Goal: Task Accomplishment & Management: Use online tool/utility

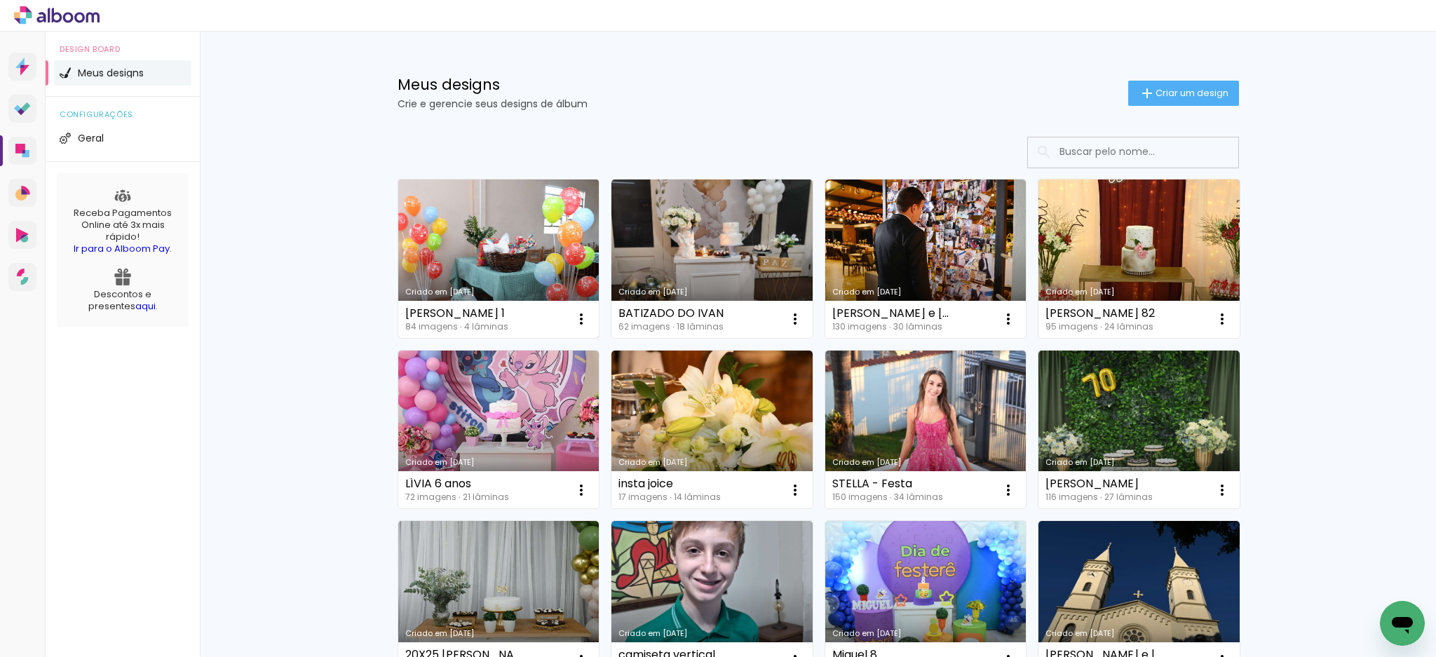
click at [528, 262] on link "Criado em [DATE]" at bounding box center [498, 258] width 201 height 158
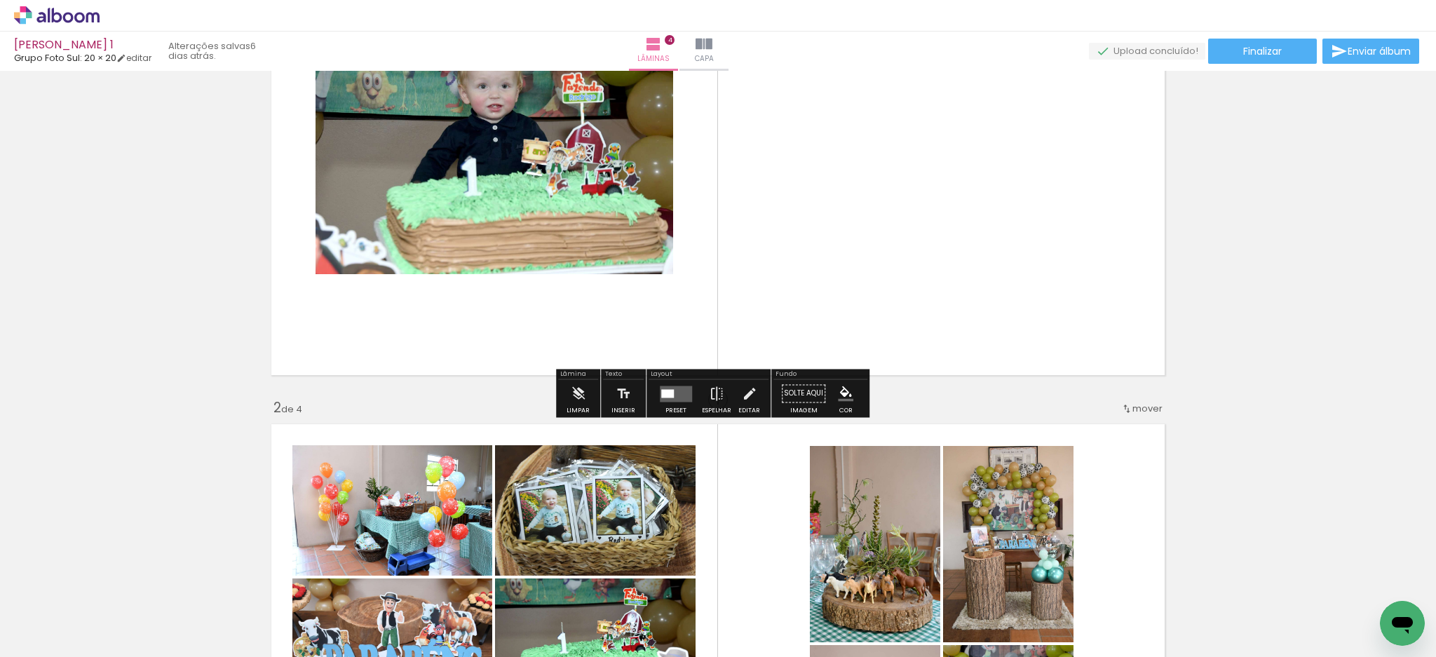
scroll to position [186, 0]
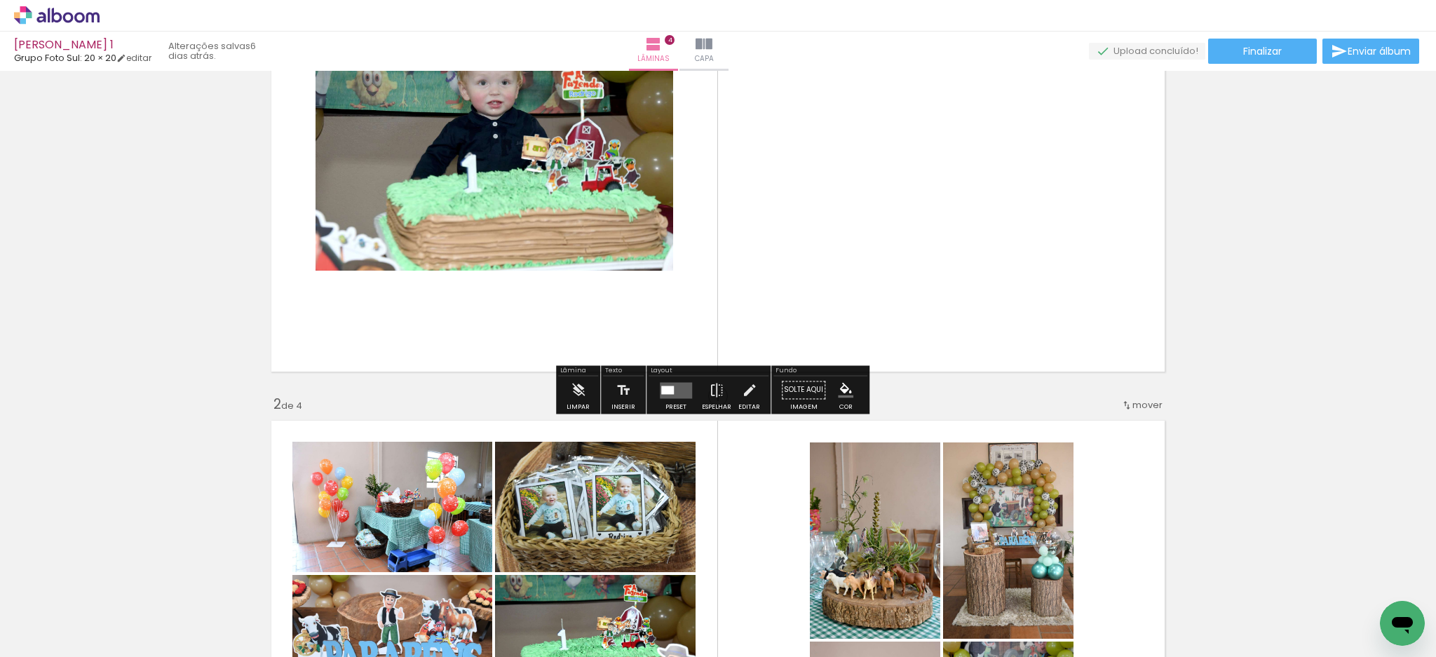
click at [666, 388] on div at bounding box center [667, 390] width 13 height 8
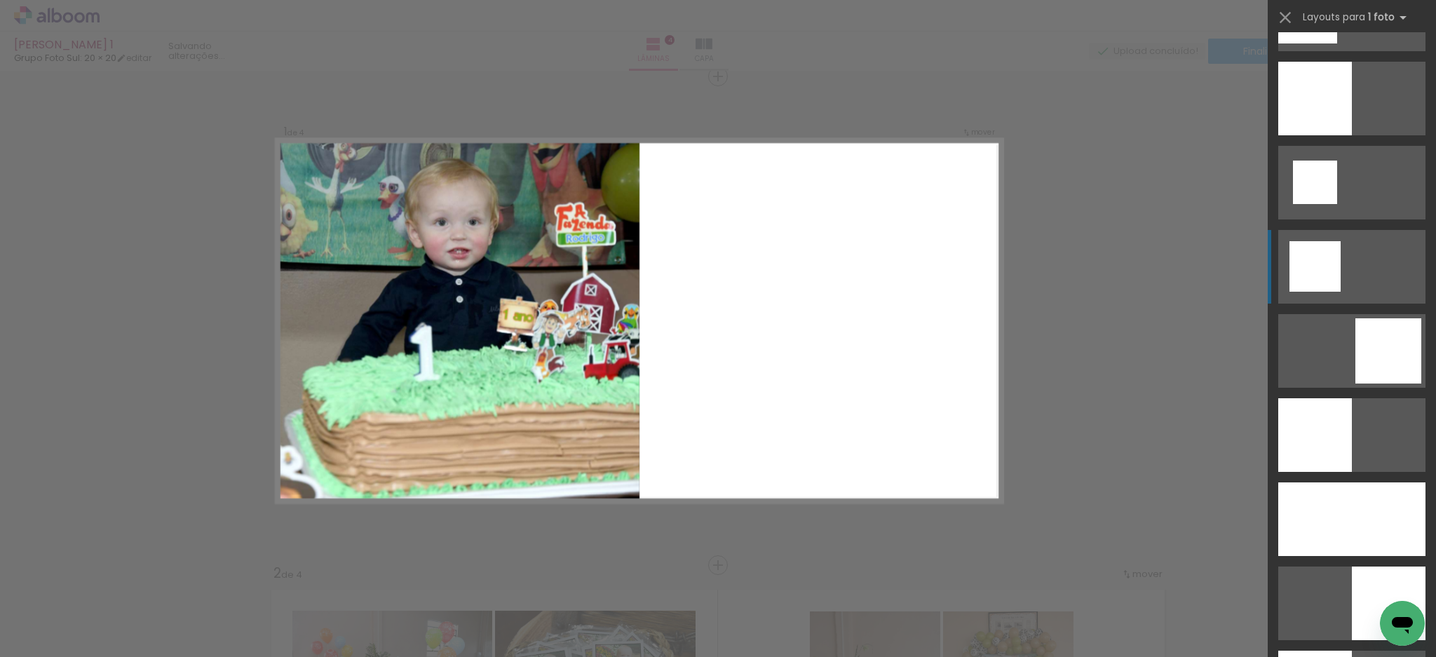
scroll to position [1775, 0]
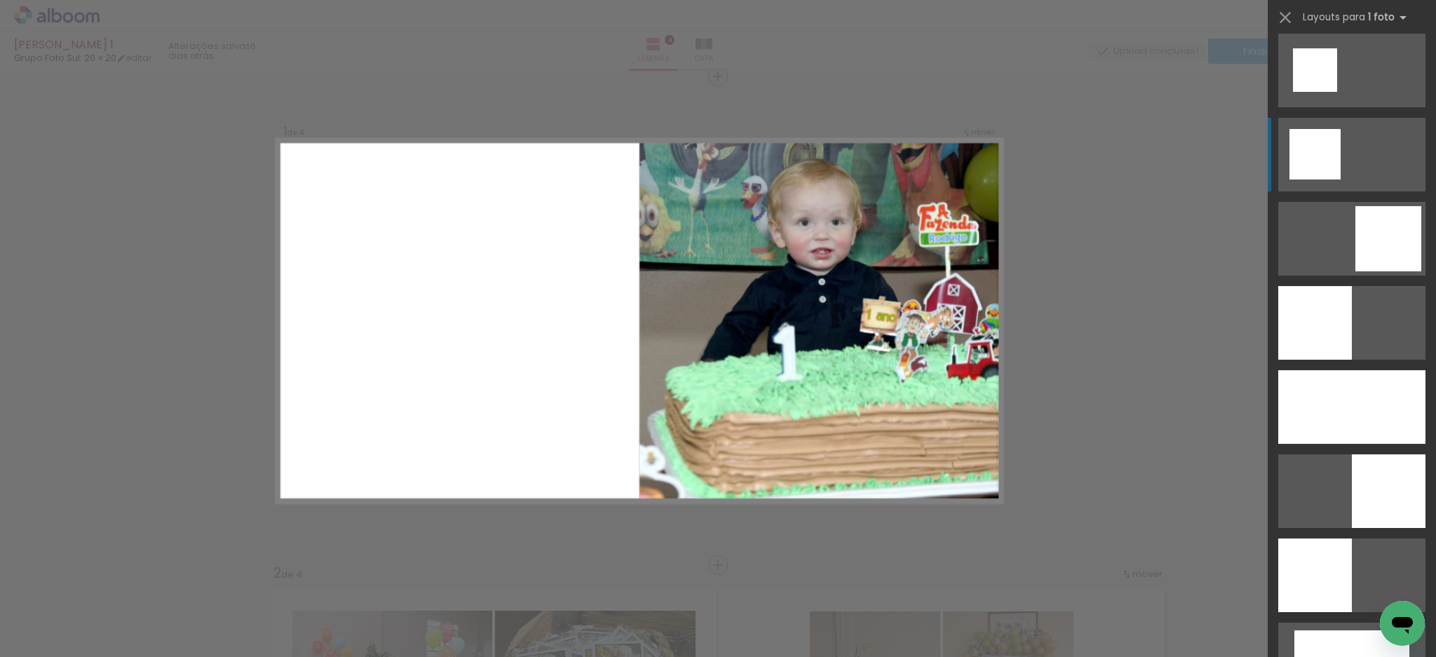
click at [1356, 467] on div at bounding box center [1388, 491] width 74 height 74
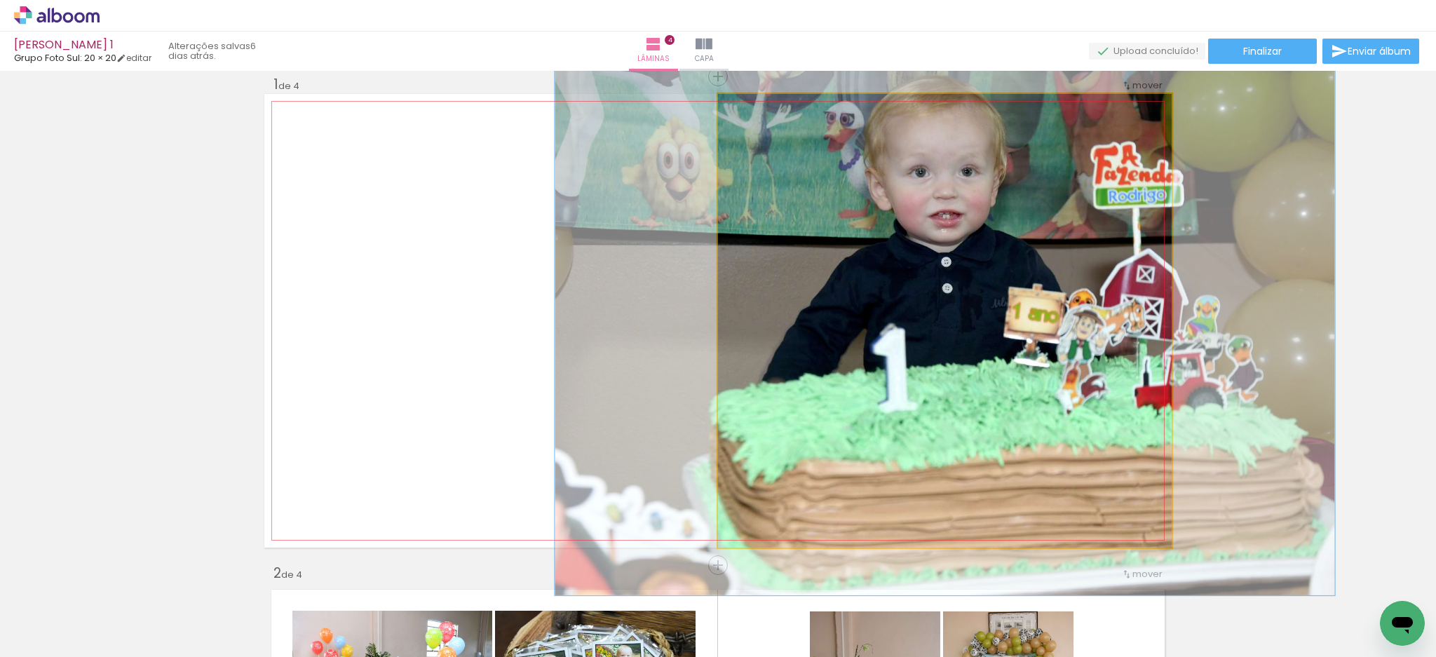
drag, startPoint x: 741, startPoint y: 108, endPoint x: 751, endPoint y: 111, distance: 11.1
type paper-slider "121"
click at [755, 111] on div at bounding box center [761, 108] width 13 height 13
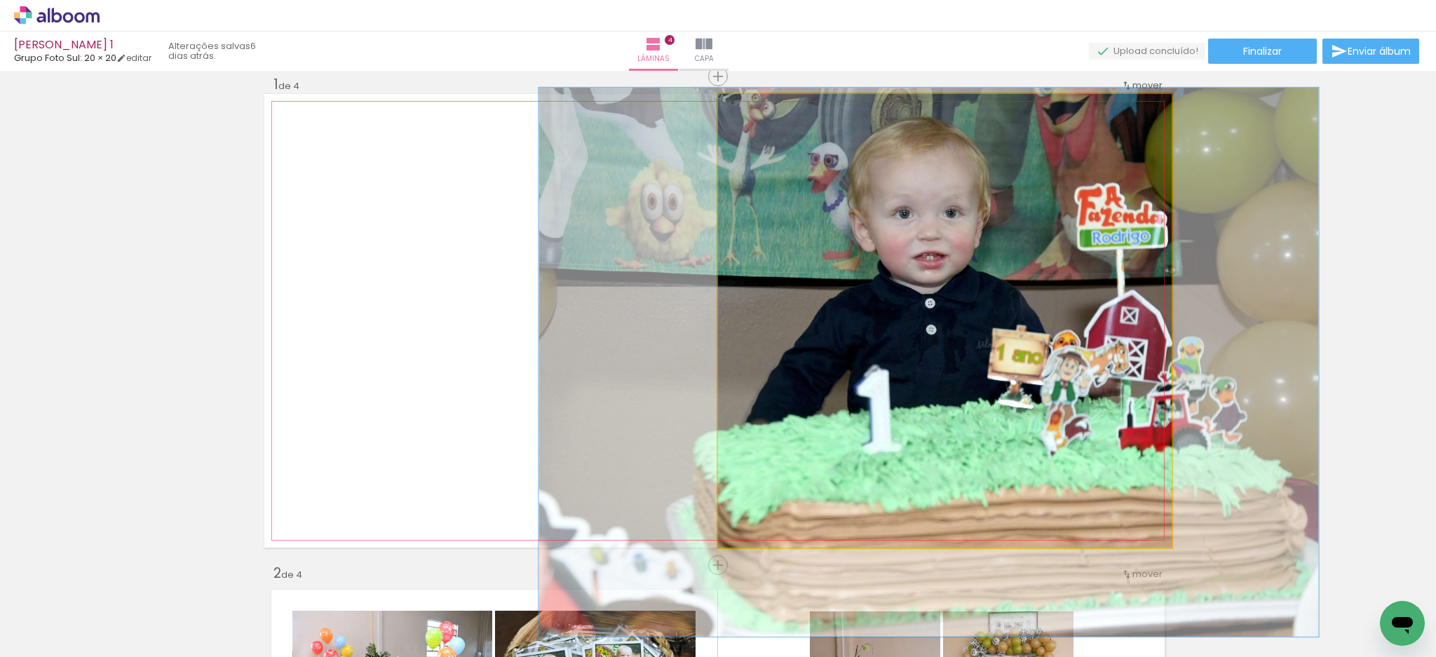
drag, startPoint x: 956, startPoint y: 200, endPoint x: 941, endPoint y: 236, distance: 38.9
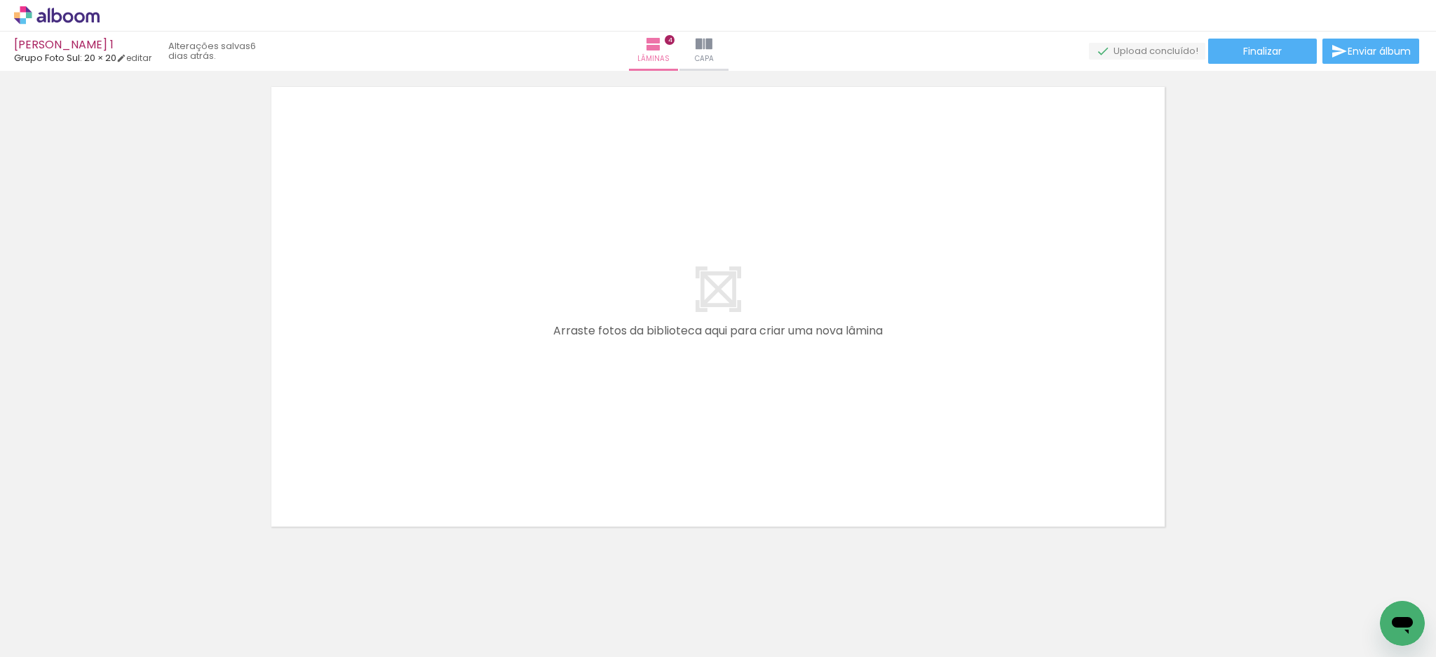
scroll to position [1998, 0]
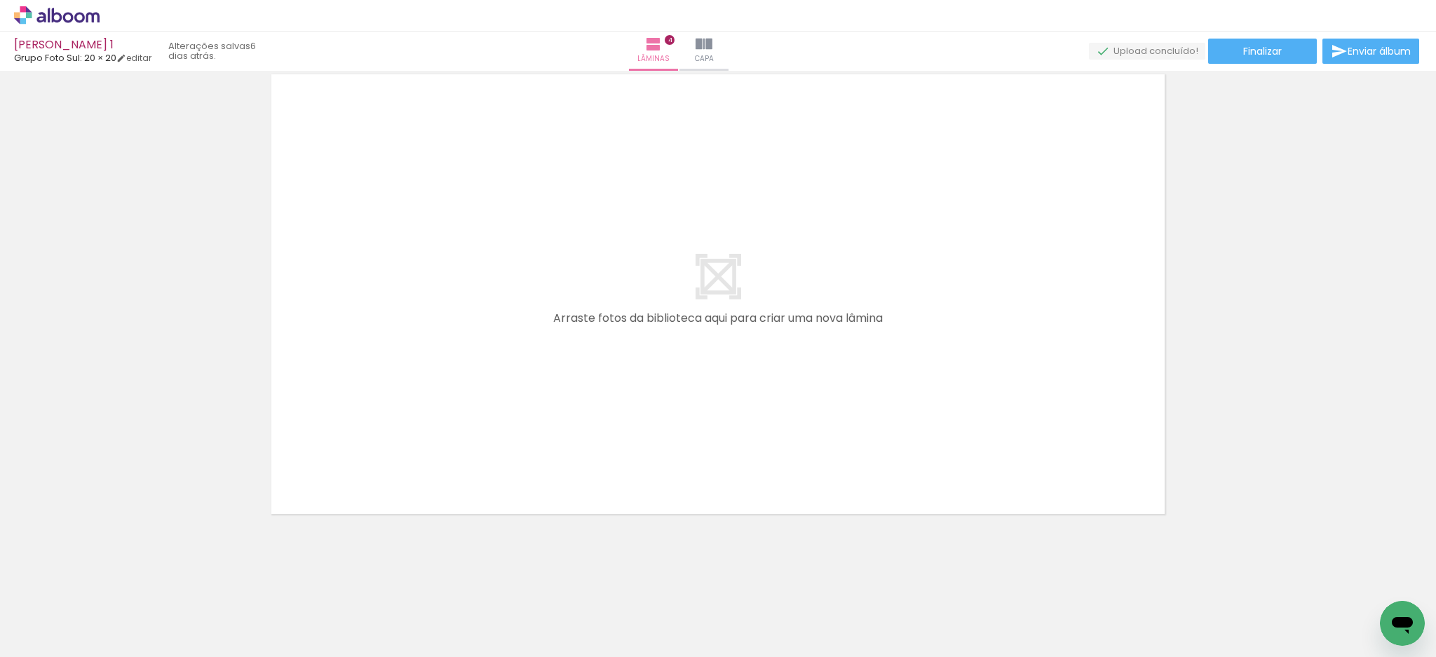
click at [76, 612] on iron-icon at bounding box center [71, 614] width 11 height 11
click at [0, 0] on slot "Não utilizadas" at bounding box center [0, 0] width 0 height 0
type input "Não utilizadas"
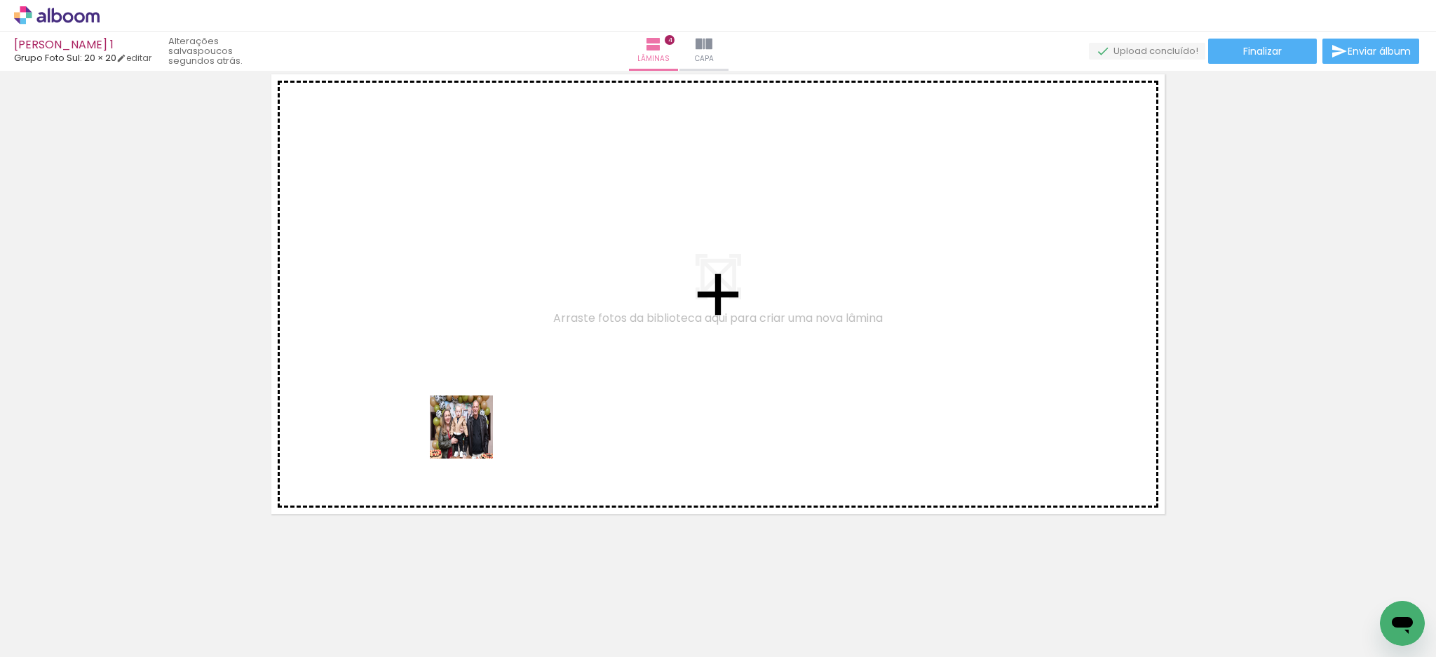
drag, startPoint x: 226, startPoint y: 614, endPoint x: 581, endPoint y: 363, distance: 435.0
click at [574, 368] on quentale-workspace at bounding box center [718, 328] width 1436 height 657
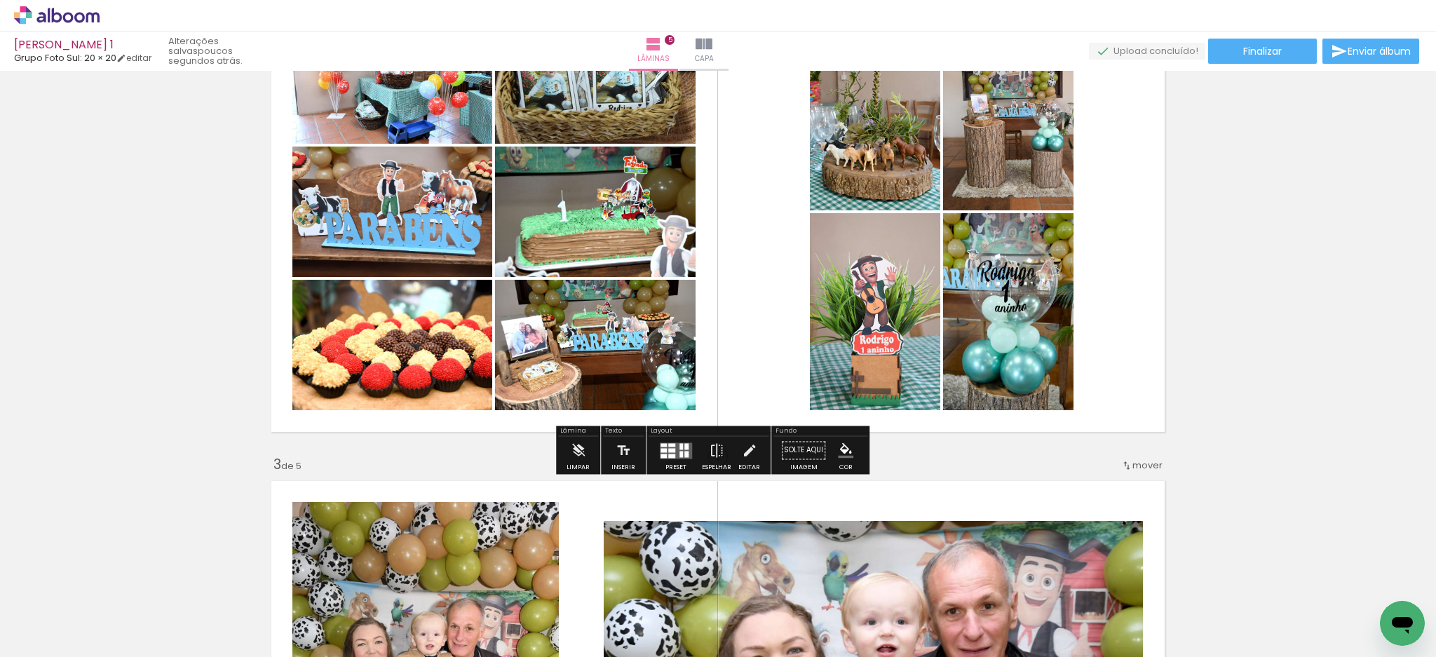
scroll to position [570, 0]
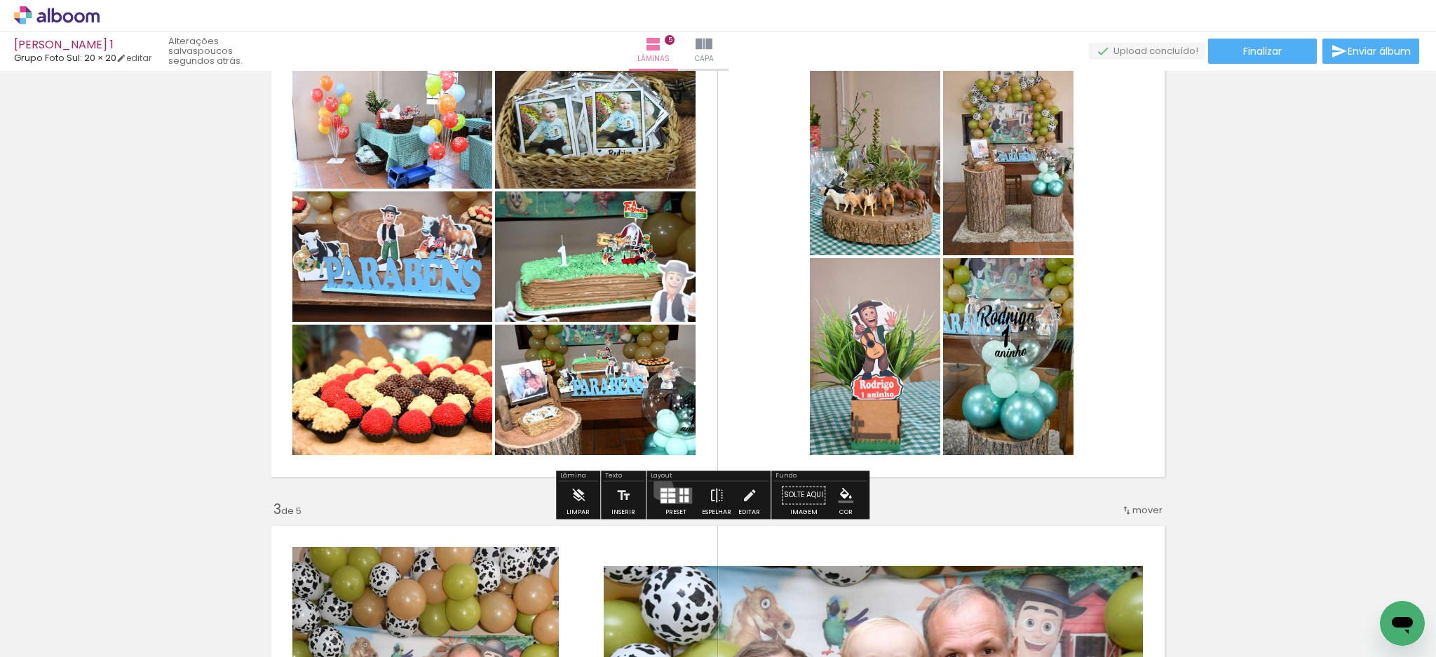
click at [660, 488] on div at bounding box center [663, 490] width 6 height 4
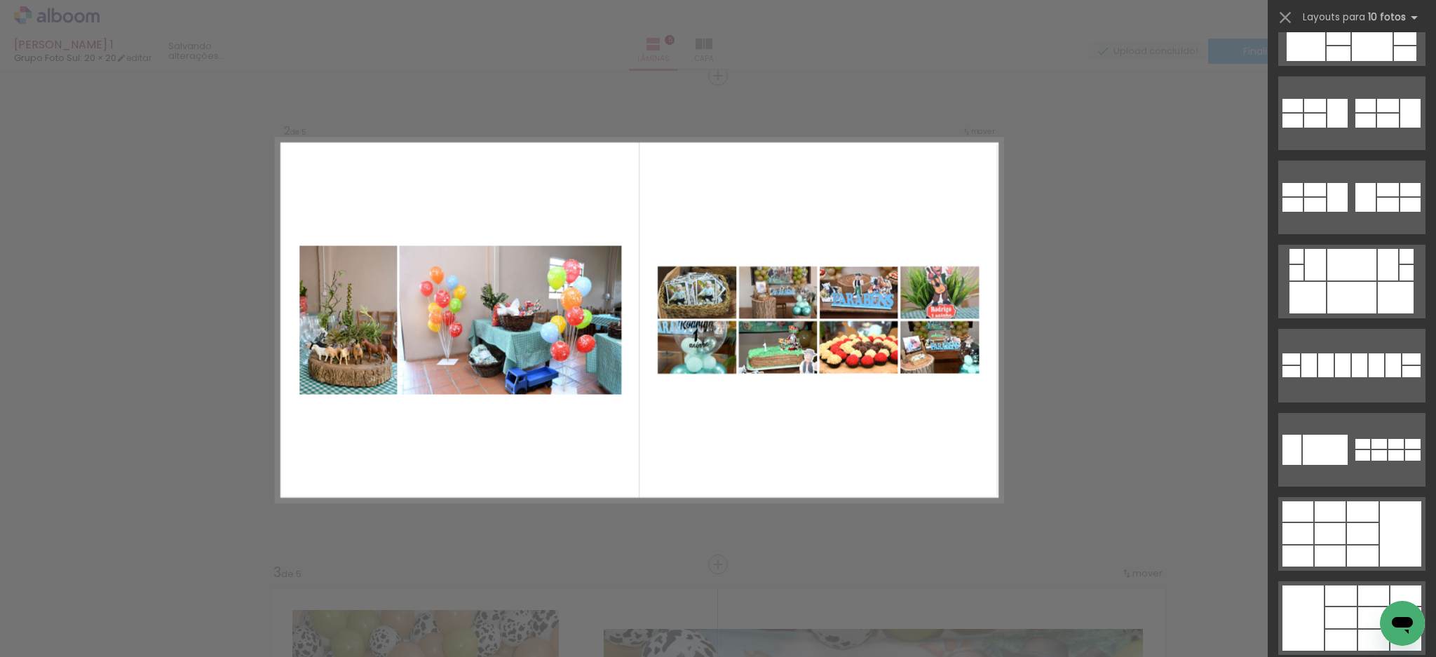
scroll to position [934, 0]
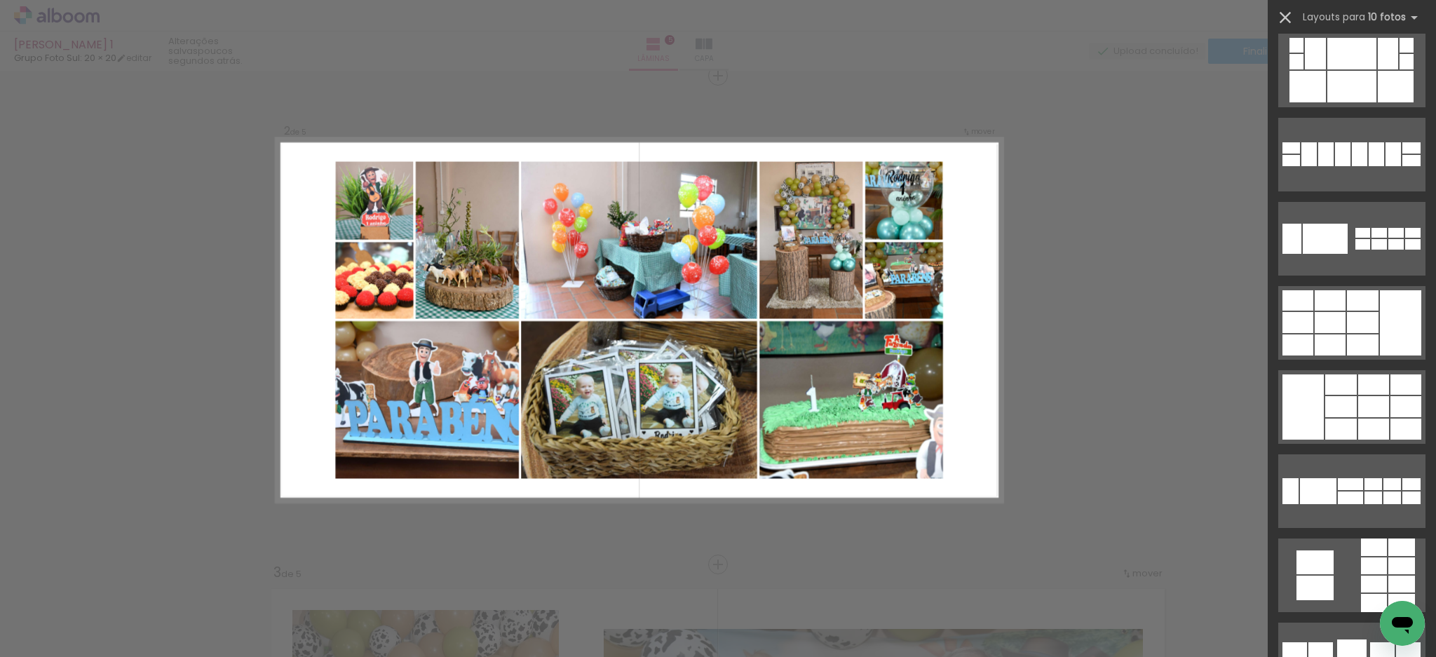
click at [1281, 11] on iron-icon at bounding box center [1285, 18] width 20 height 20
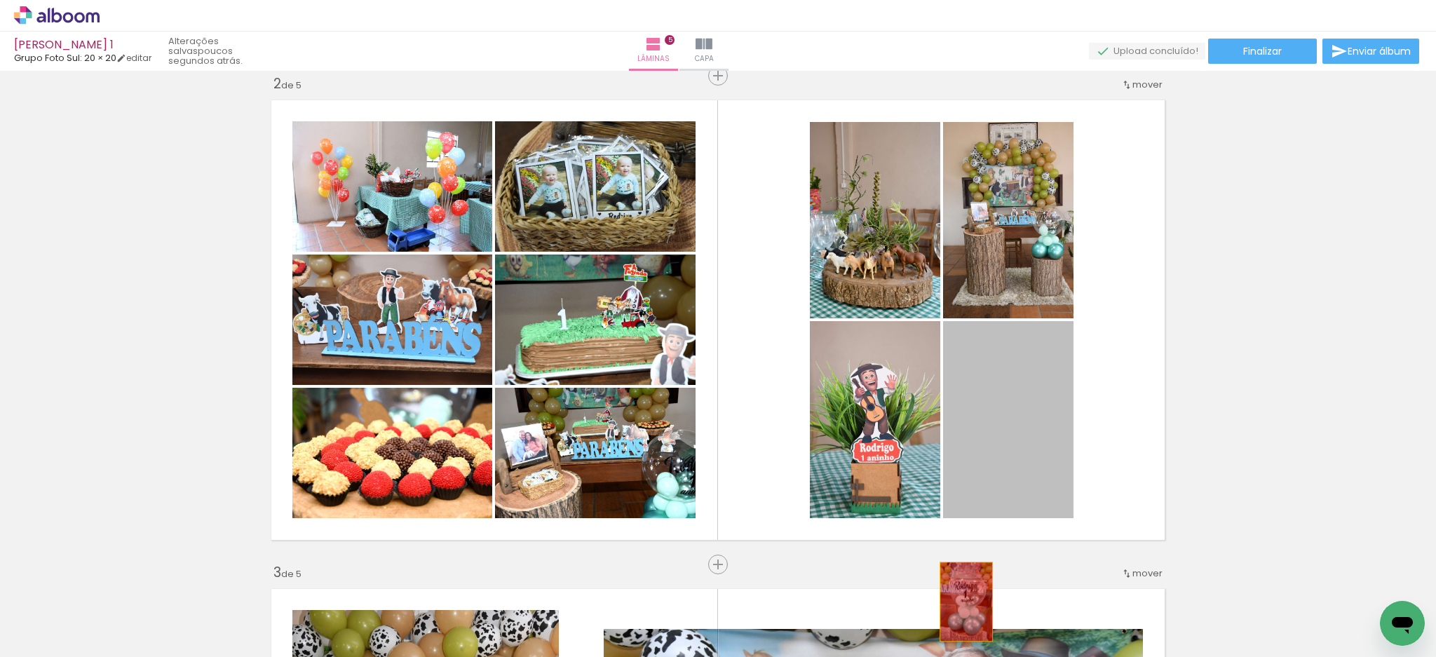
drag, startPoint x: 993, startPoint y: 471, endPoint x: 959, endPoint y: 601, distance: 134.8
click at [959, 601] on quentale-workspace at bounding box center [718, 328] width 1436 height 657
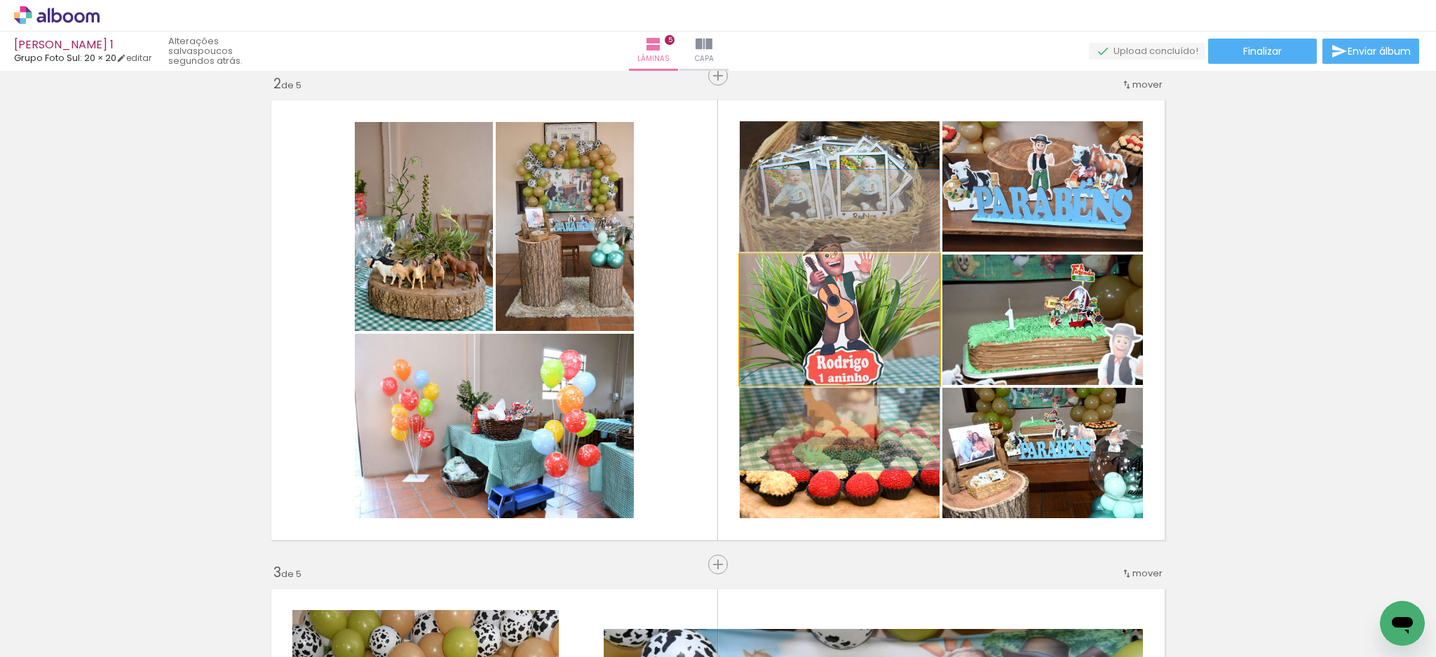
click at [803, 348] on quentale-photo at bounding box center [839, 319] width 200 height 130
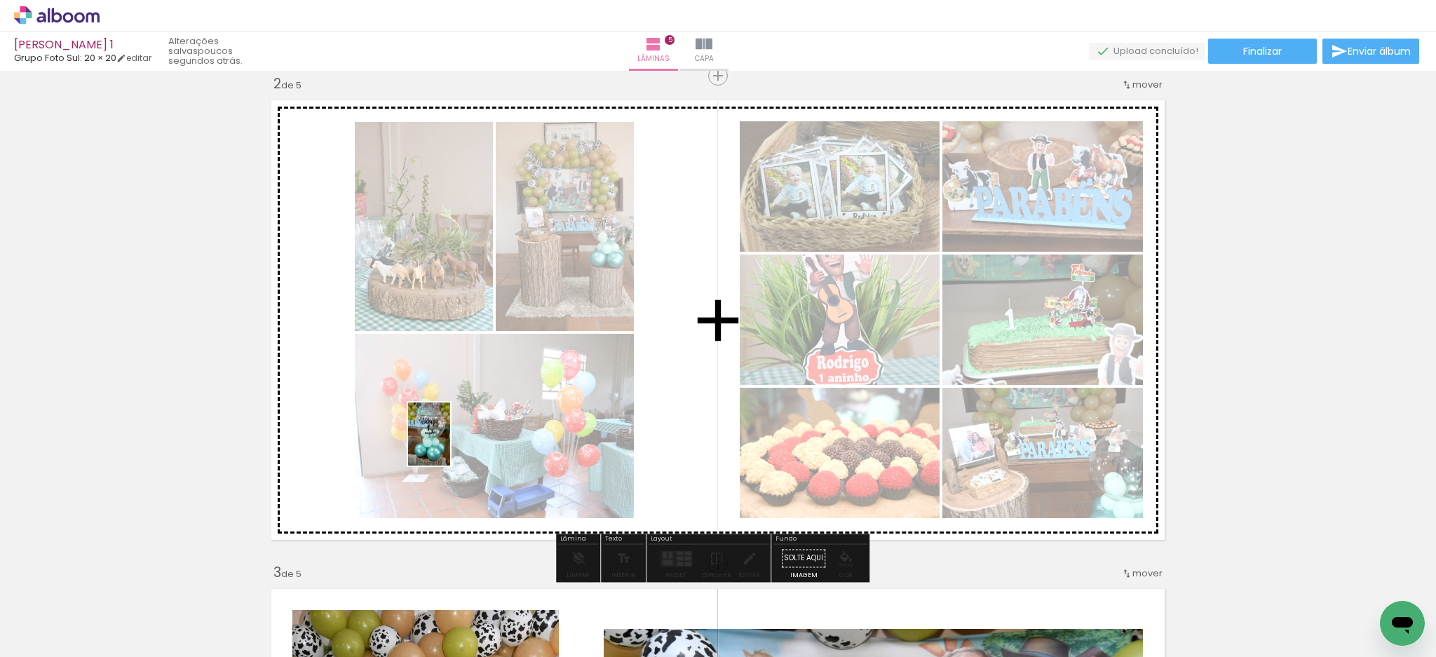
drag, startPoint x: 221, startPoint y: 616, endPoint x: 455, endPoint y: 442, distance: 291.5
click at [450, 443] on quentale-workspace at bounding box center [718, 328] width 1436 height 657
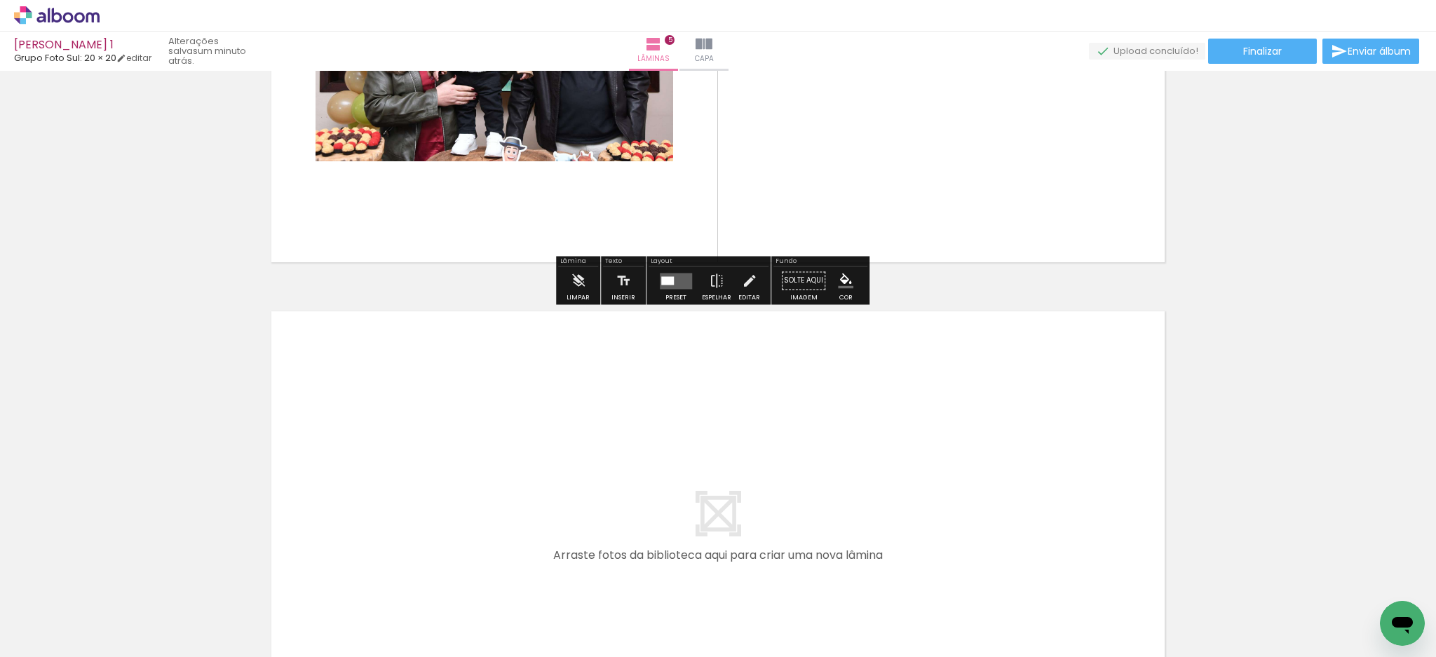
scroll to position [2282, 0]
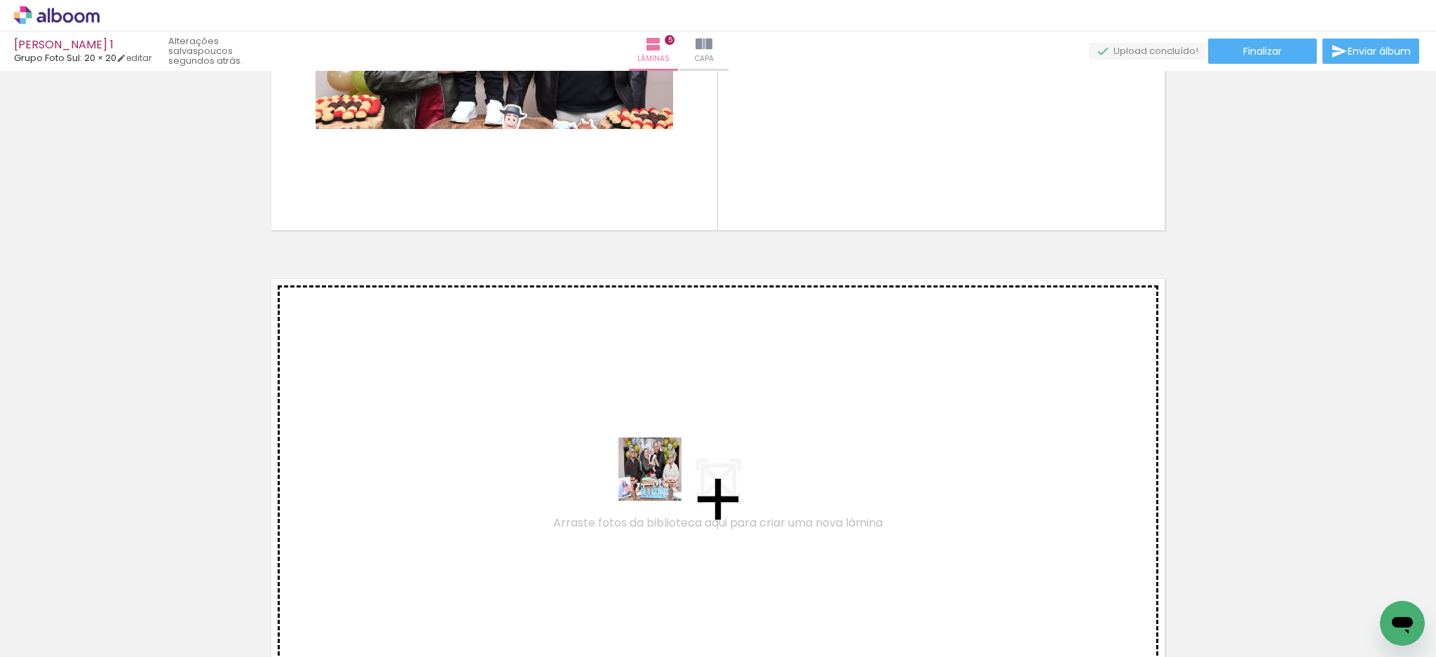
drag, startPoint x: 793, startPoint y: 618, endPoint x: 552, endPoint y: 410, distance: 318.1
click at [552, 410] on quentale-workspace at bounding box center [718, 328] width 1436 height 657
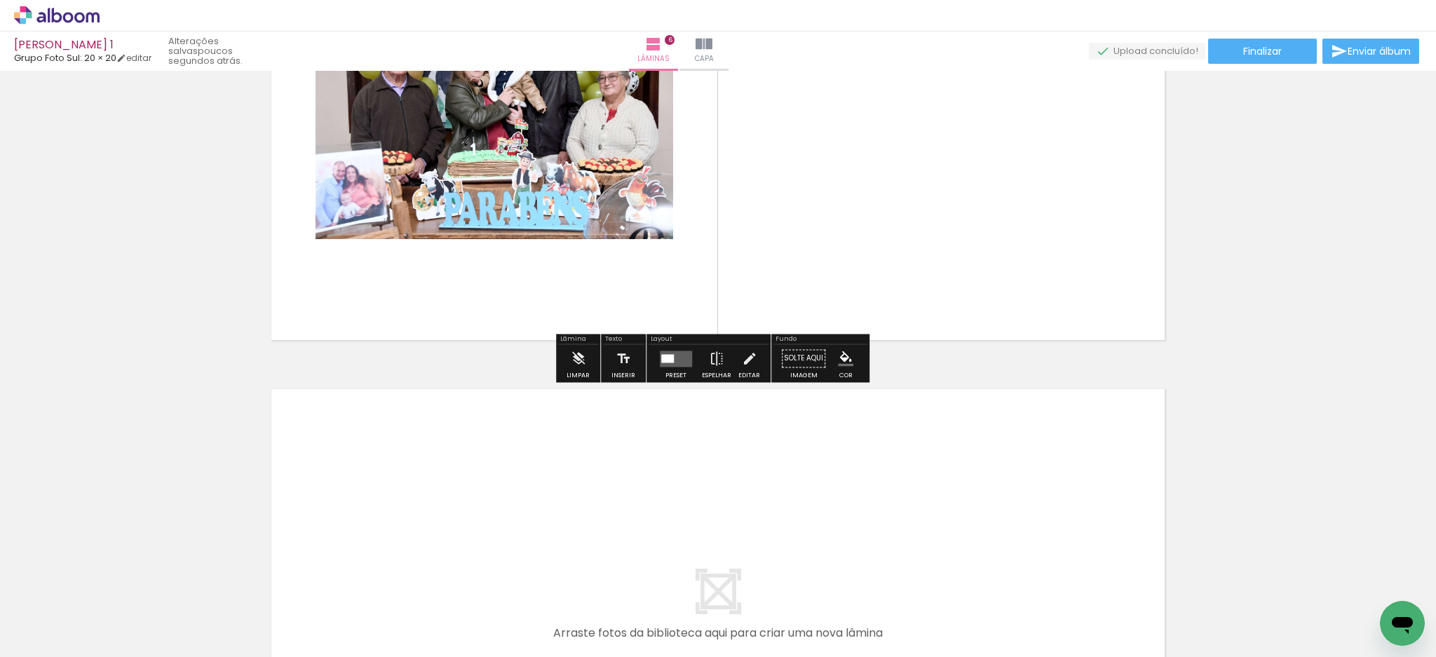
scroll to position [2834, 0]
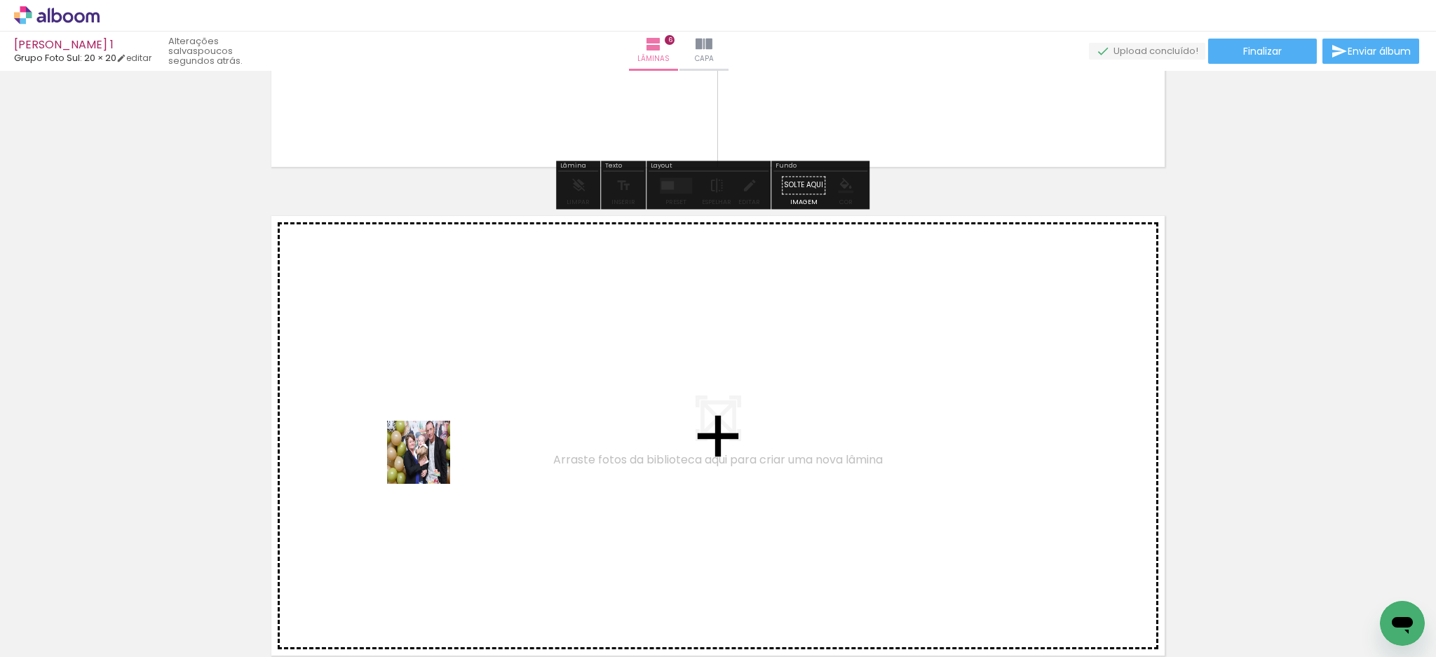
drag, startPoint x: 381, startPoint y: 611, endPoint x: 429, endPoint y: 463, distance: 155.4
click at [429, 463] on quentale-workspace at bounding box center [718, 328] width 1436 height 657
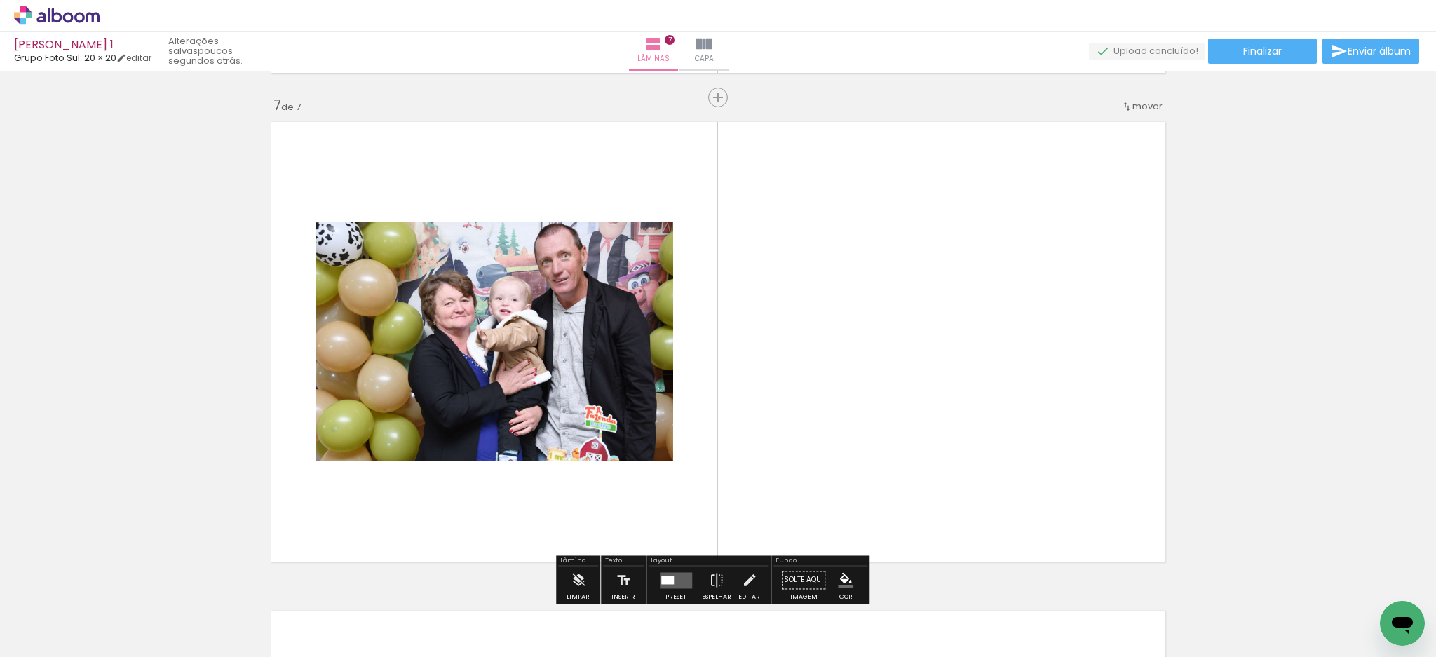
scroll to position [2950, 0]
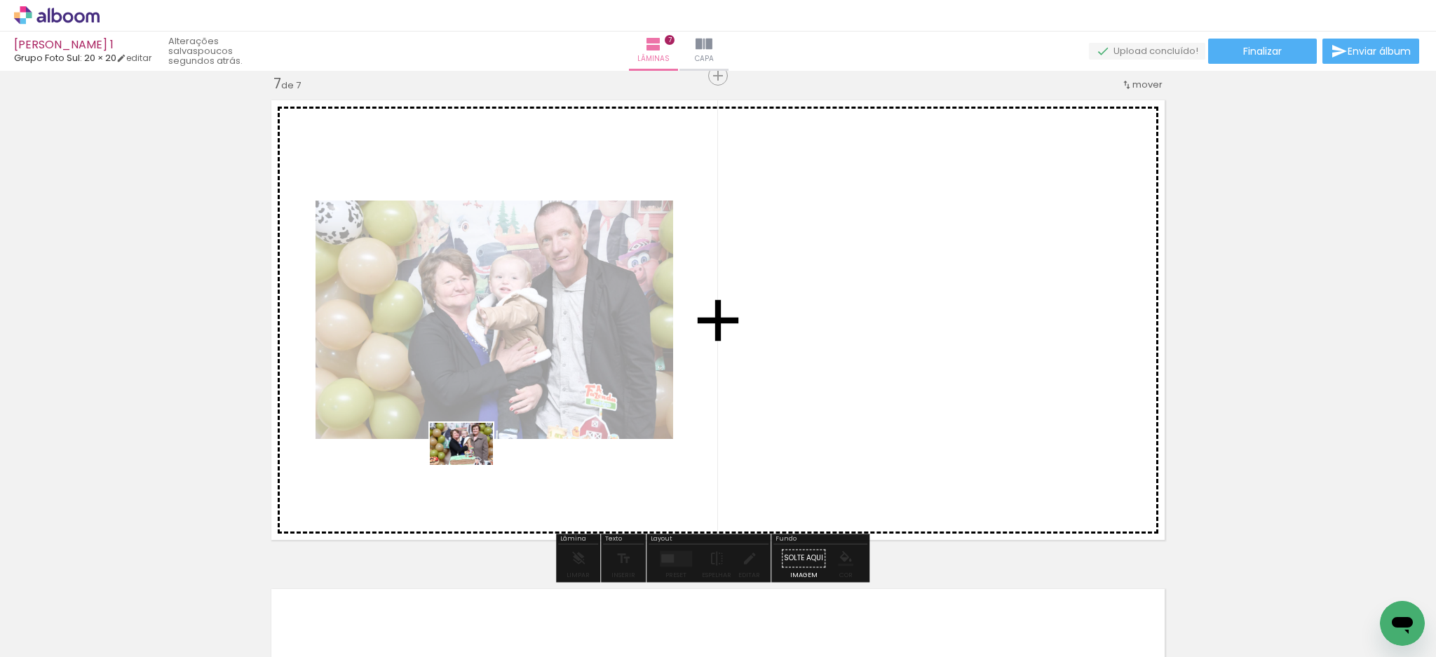
drag, startPoint x: 388, startPoint y: 608, endPoint x: 472, endPoint y: 465, distance: 166.5
click at [472, 465] on quentale-workspace at bounding box center [718, 328] width 1436 height 657
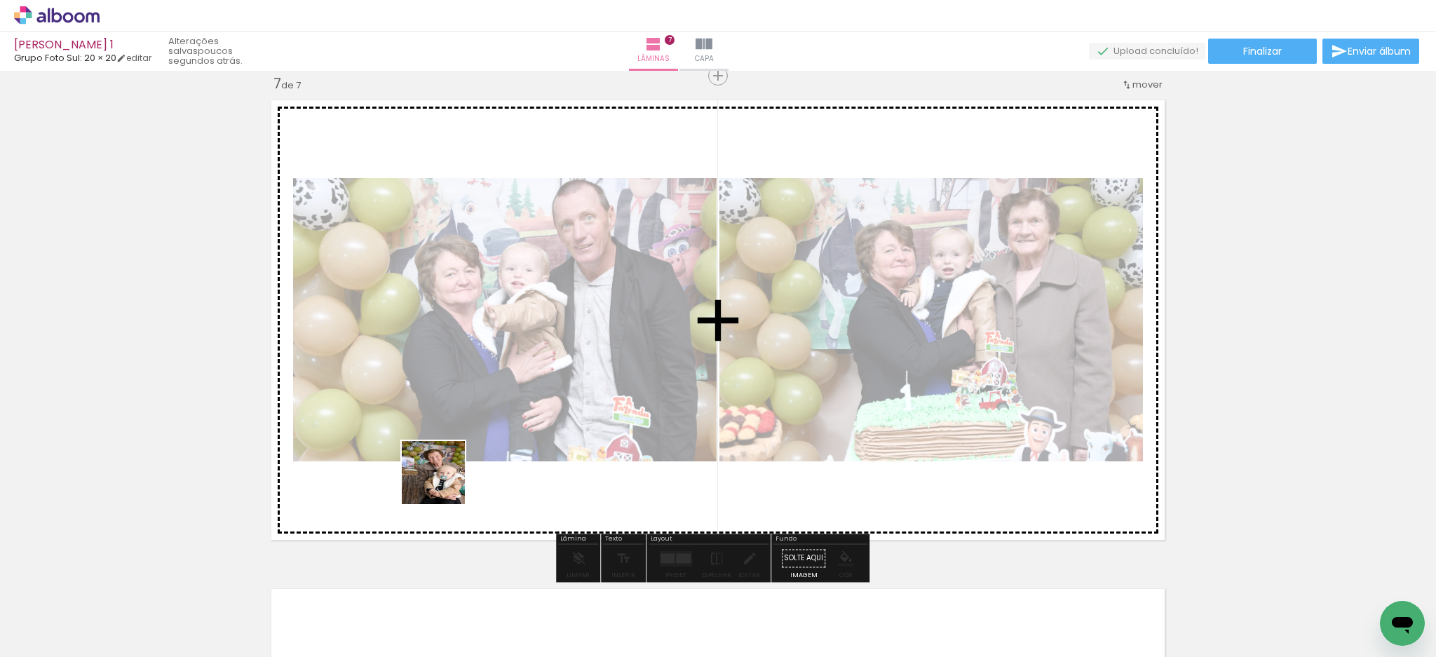
drag, startPoint x: 389, startPoint y: 616, endPoint x: 451, endPoint y: 463, distance: 165.1
click at [451, 463] on quentale-workspace at bounding box center [718, 328] width 1436 height 657
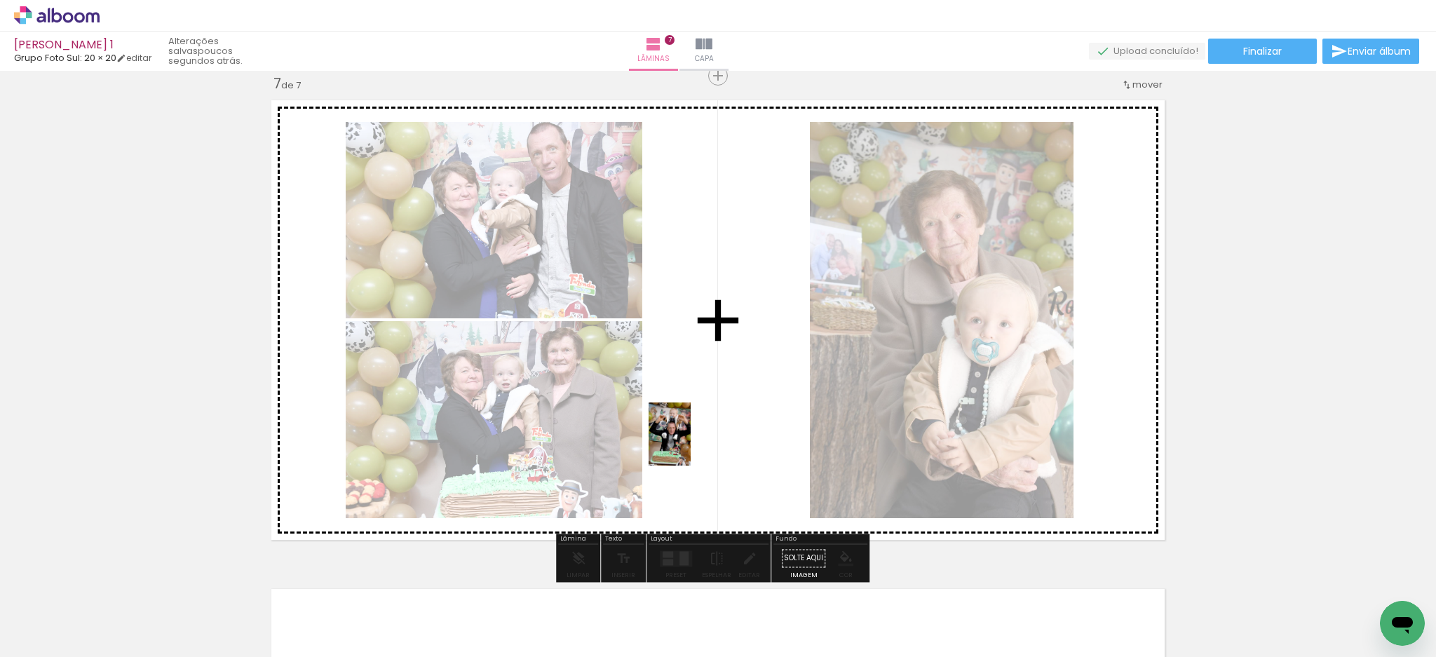
drag, startPoint x: 695, startPoint y: 614, endPoint x: 690, endPoint y: 444, distance: 169.7
click at [690, 444] on quentale-workspace at bounding box center [718, 328] width 1436 height 657
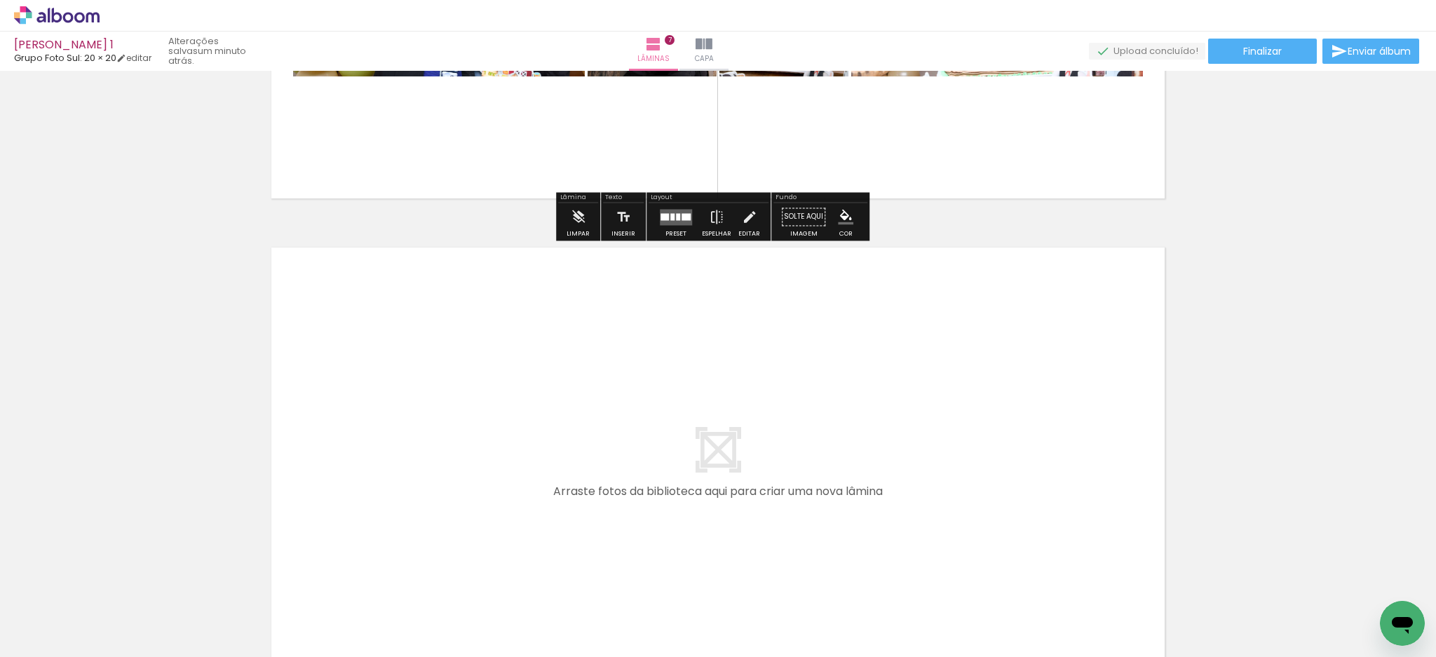
scroll to position [3323, 0]
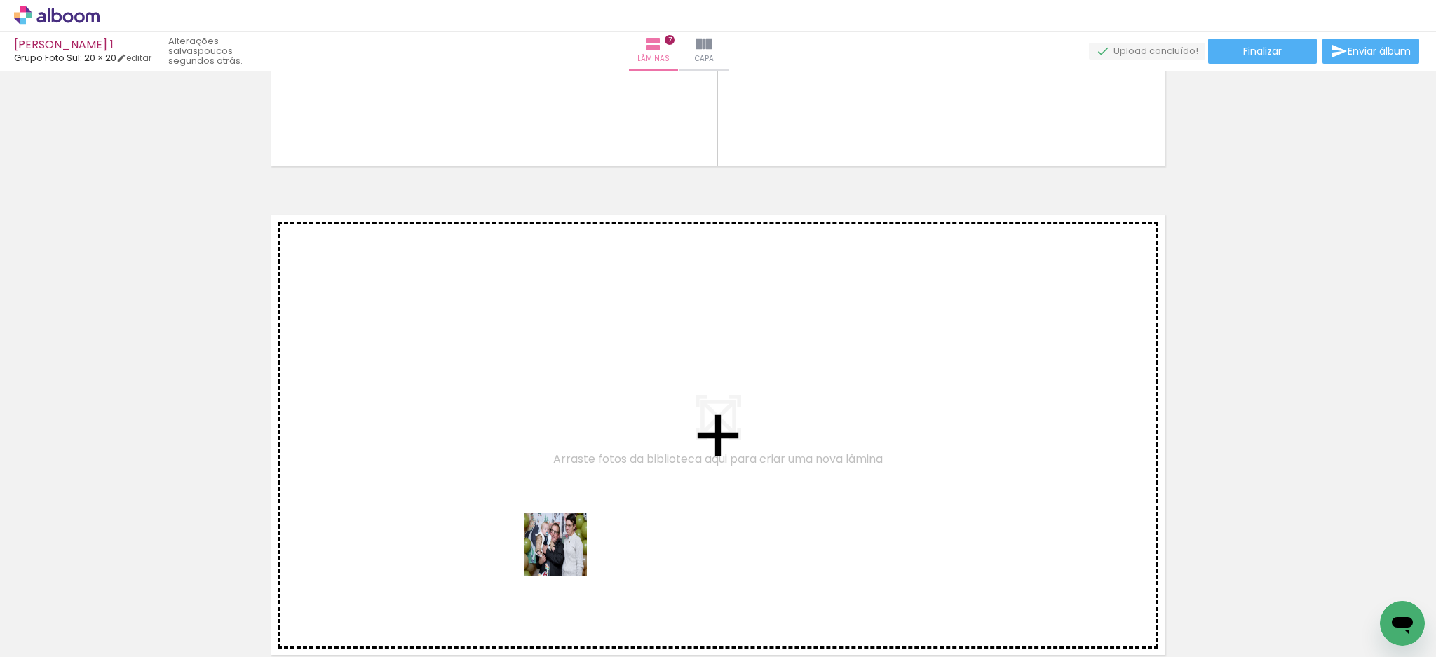
drag, startPoint x: 609, startPoint y: 615, endPoint x: 540, endPoint y: 512, distance: 124.2
click at [540, 512] on quentale-workspace at bounding box center [718, 328] width 1436 height 657
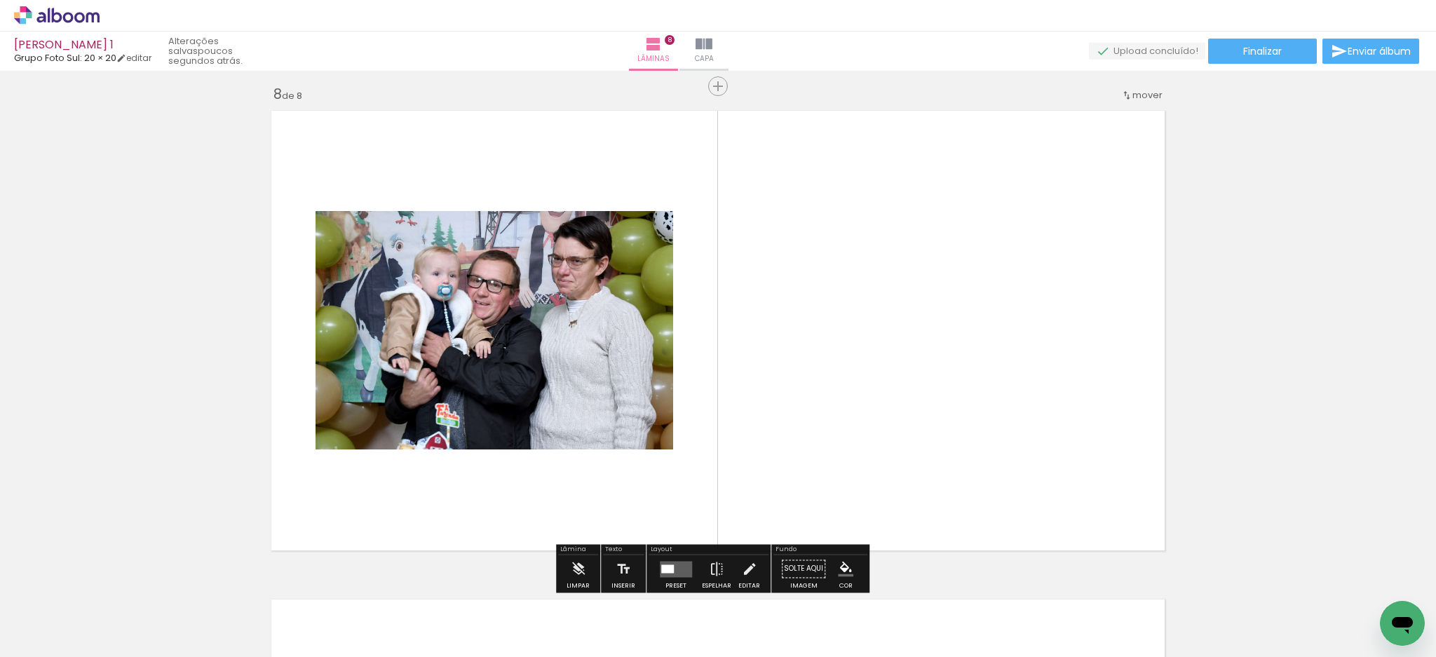
scroll to position [3437, 0]
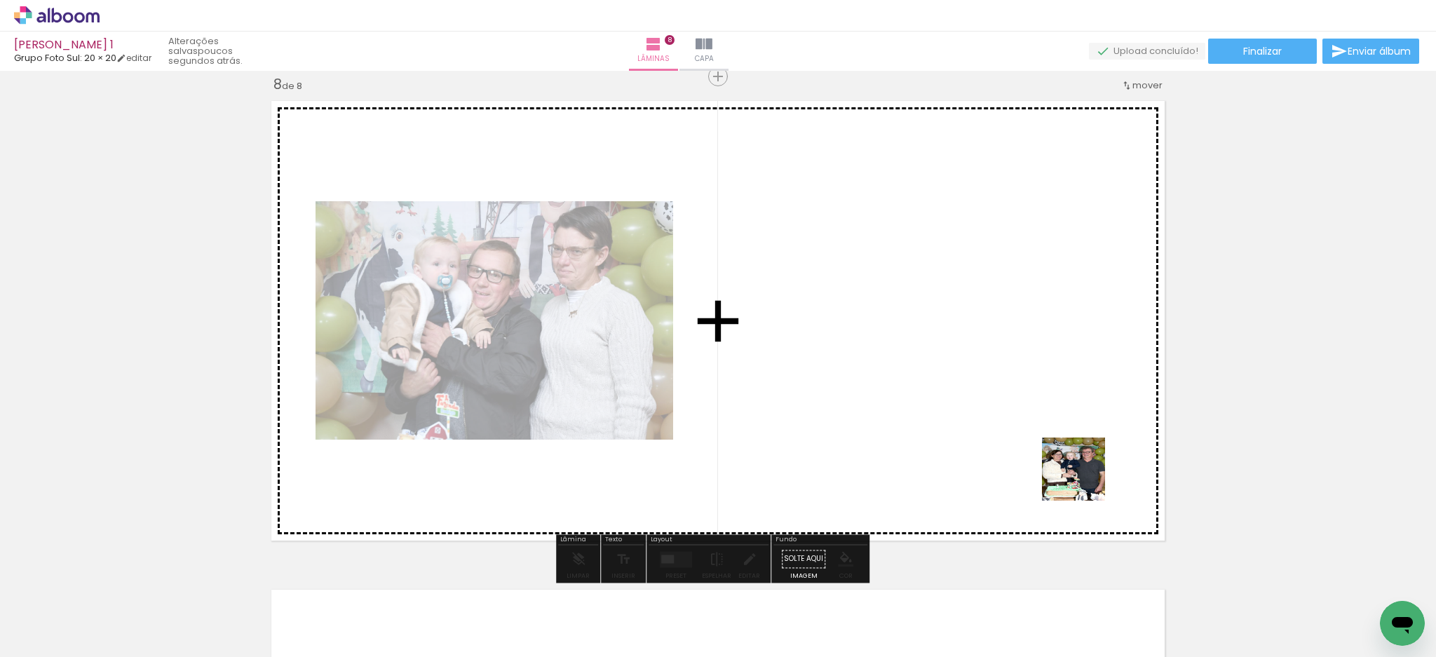
drag, startPoint x: 1340, startPoint y: 621, endPoint x: 1070, endPoint y: 474, distance: 307.4
click at [1070, 474] on quentale-workspace at bounding box center [718, 328] width 1436 height 657
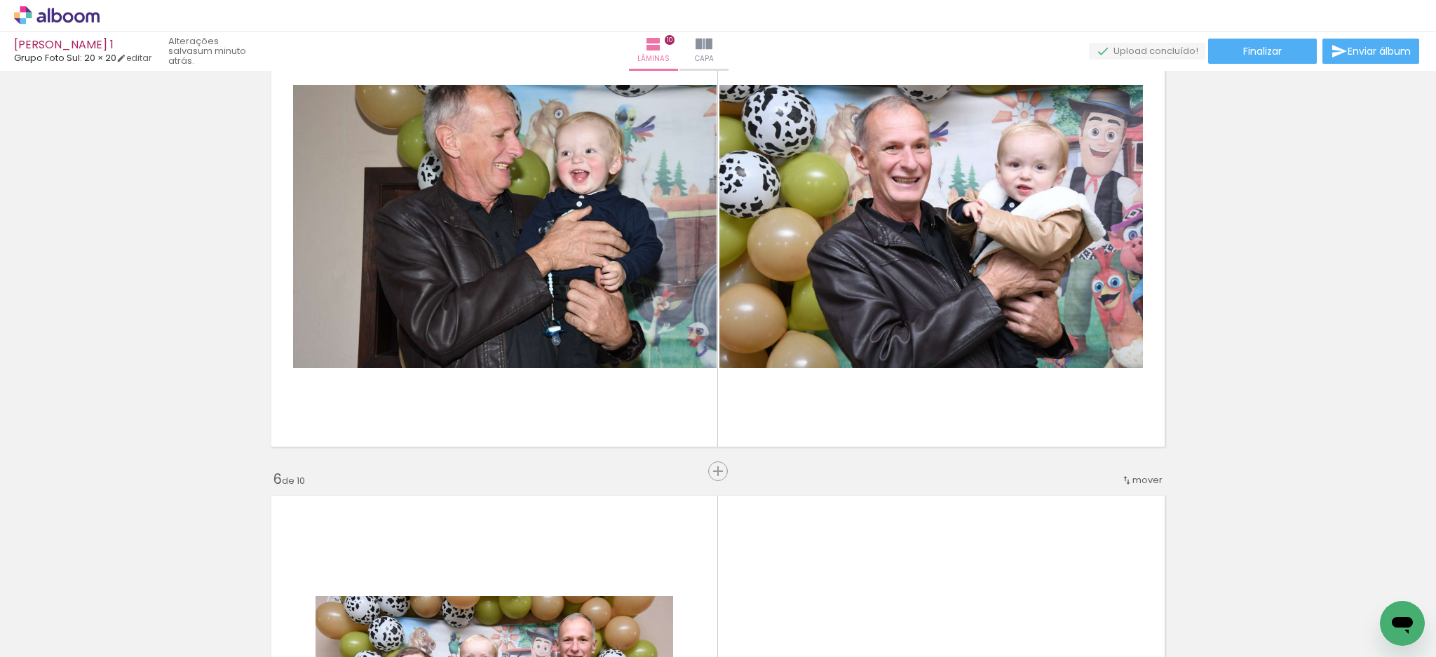
scroll to position [2346, 0]
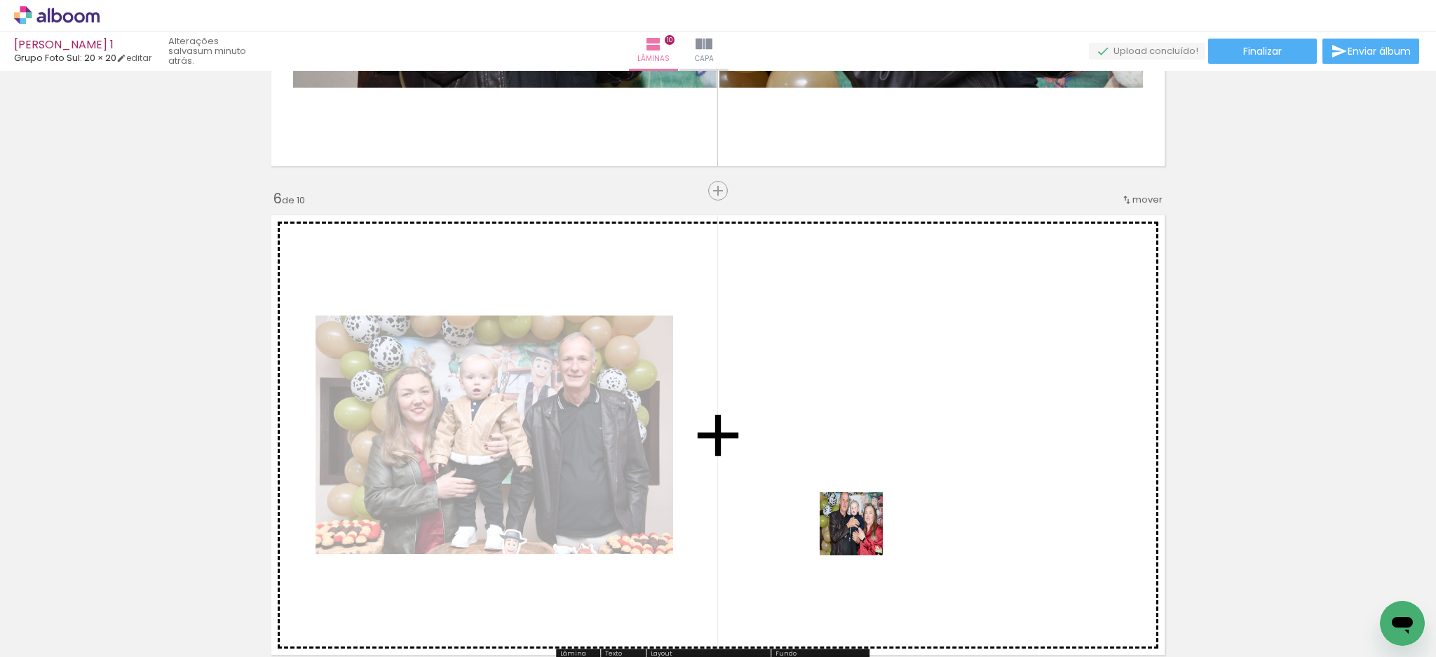
drag, startPoint x: 854, startPoint y: 613, endPoint x: 871, endPoint y: 493, distance: 121.0
click at [871, 493] on quentale-workspace at bounding box center [718, 328] width 1436 height 657
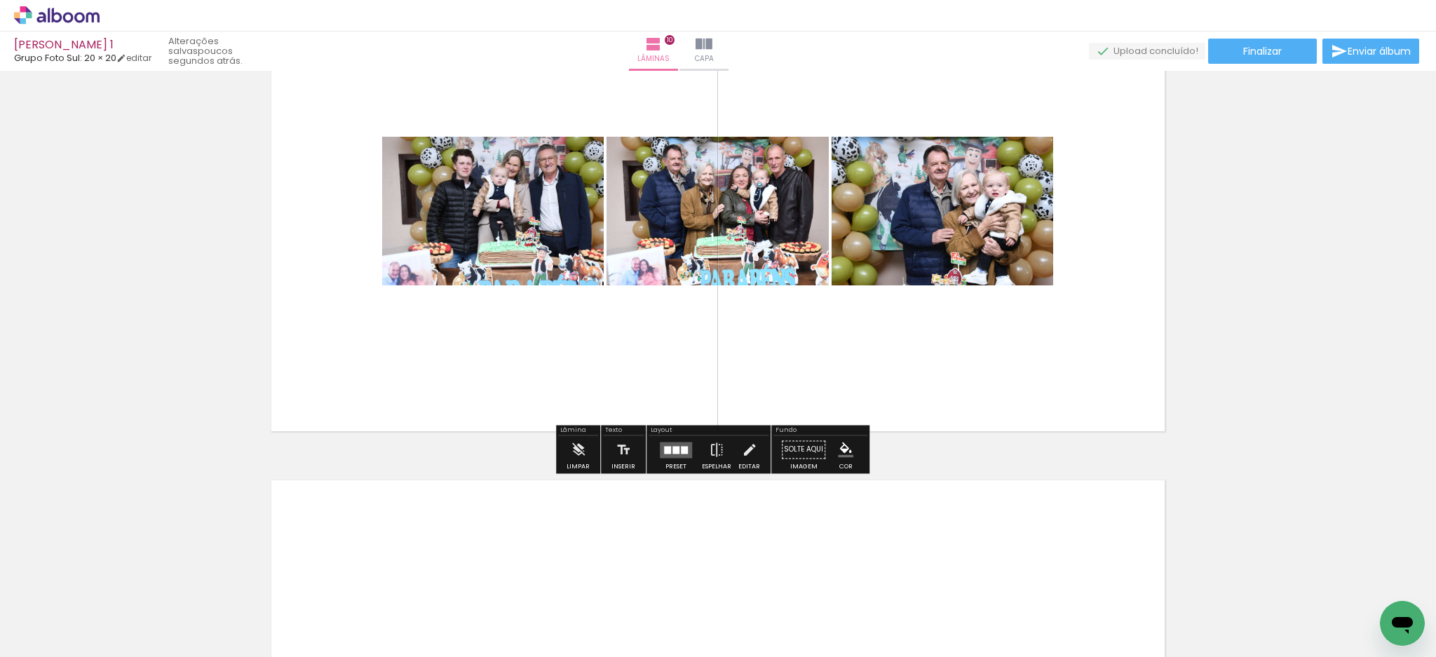
scroll to position [4495, 0]
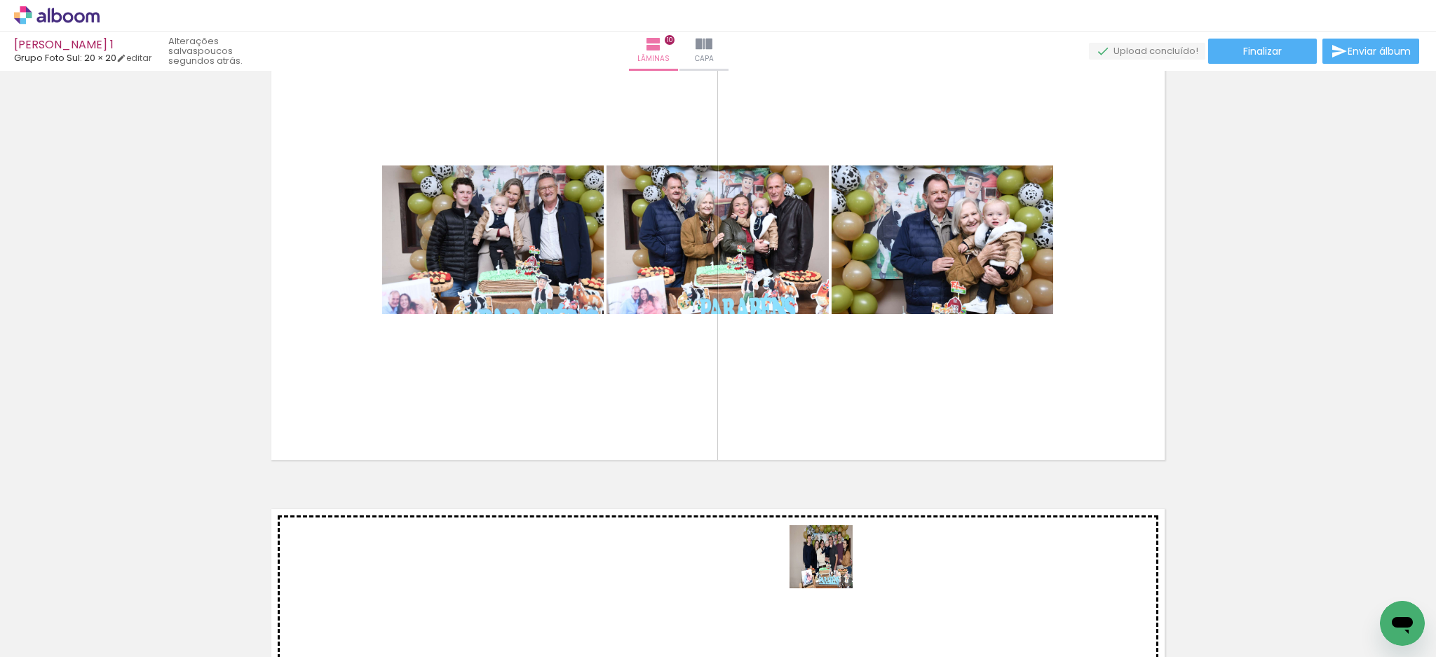
drag, startPoint x: 853, startPoint y: 606, endPoint x: 746, endPoint y: 408, distance: 225.5
click at [746, 408] on quentale-workspace at bounding box center [718, 328] width 1436 height 657
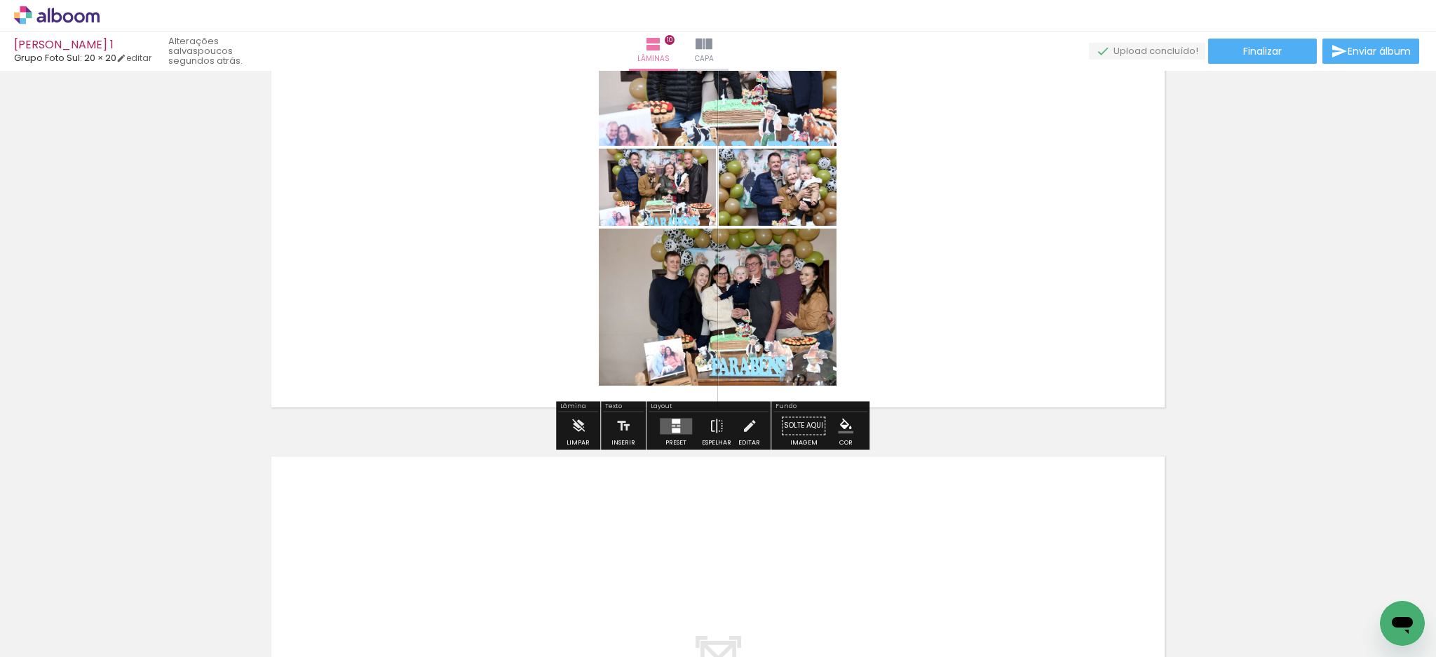
scroll to position [4589, 0]
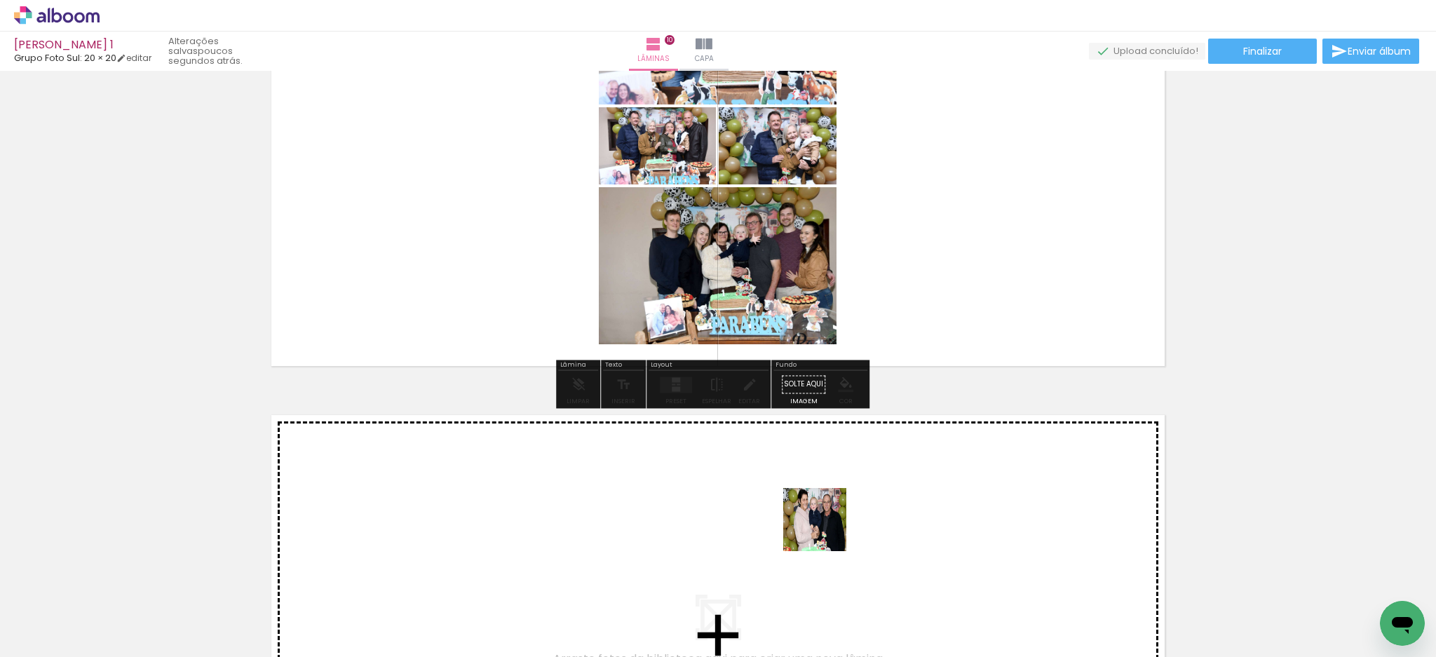
drag, startPoint x: 850, startPoint y: 615, endPoint x: 824, endPoint y: 529, distance: 90.5
click at [824, 529] on quentale-workspace at bounding box center [718, 328] width 1436 height 657
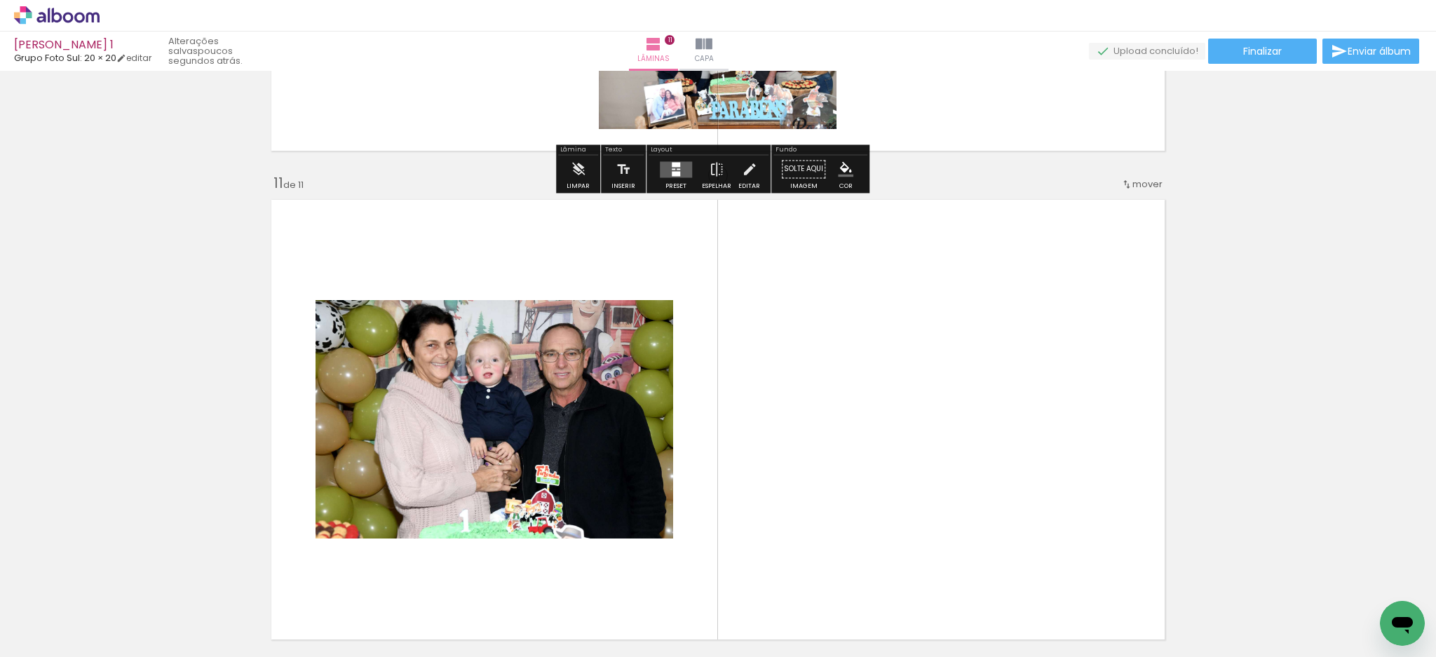
scroll to position [4903, 0]
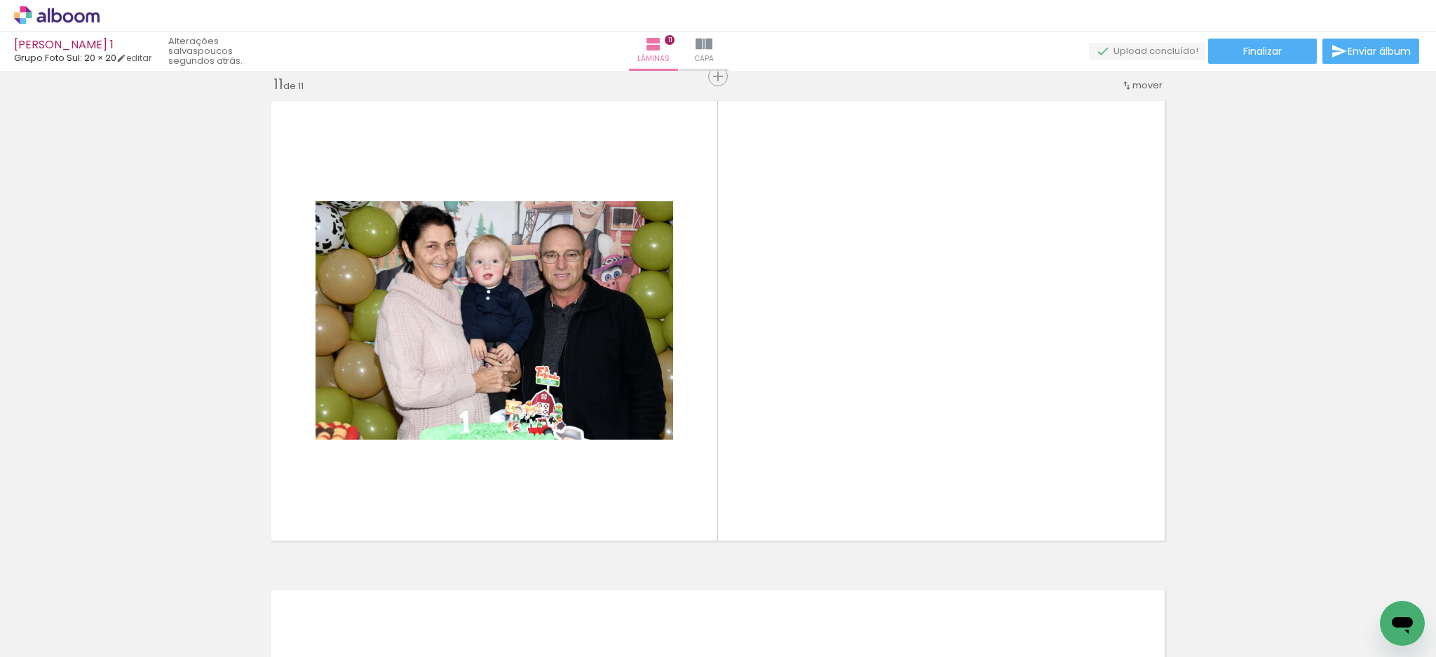
drag, startPoint x: 853, startPoint y: 611, endPoint x: 918, endPoint y: 508, distance: 121.3
click at [824, 414] on quentale-workspace at bounding box center [718, 328] width 1436 height 657
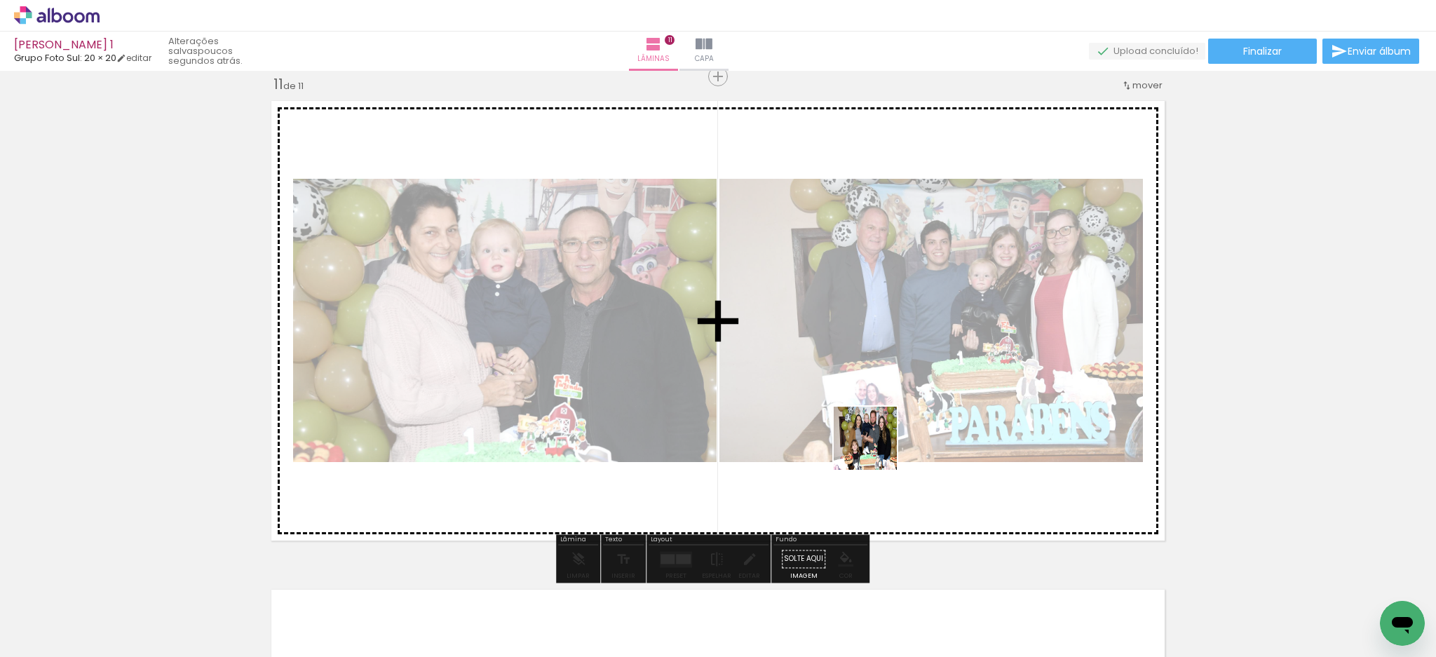
drag, startPoint x: 939, startPoint y: 609, endPoint x: 945, endPoint y: 517, distance: 92.7
click at [868, 416] on quentale-workspace at bounding box center [718, 328] width 1436 height 657
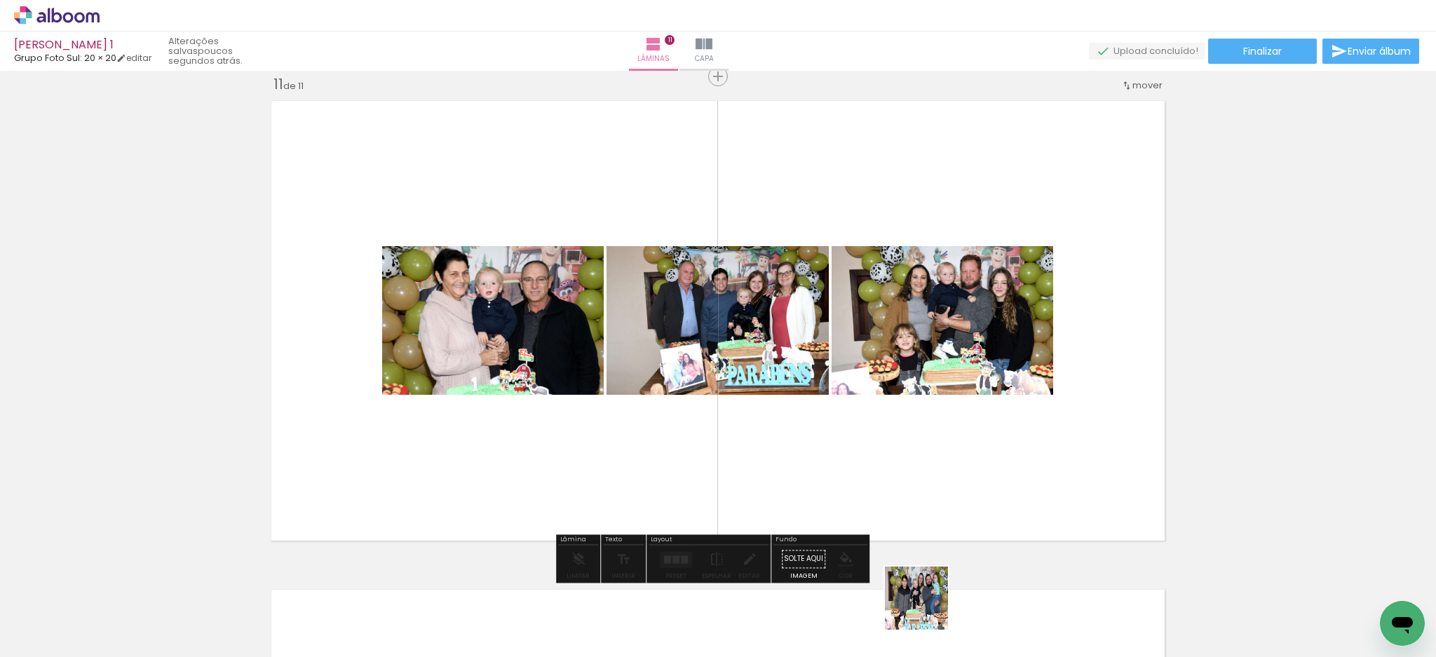
drag, startPoint x: 927, startPoint y: 612, endPoint x: 875, endPoint y: 416, distance: 203.2
click at [875, 416] on quentale-workspace at bounding box center [718, 328] width 1436 height 657
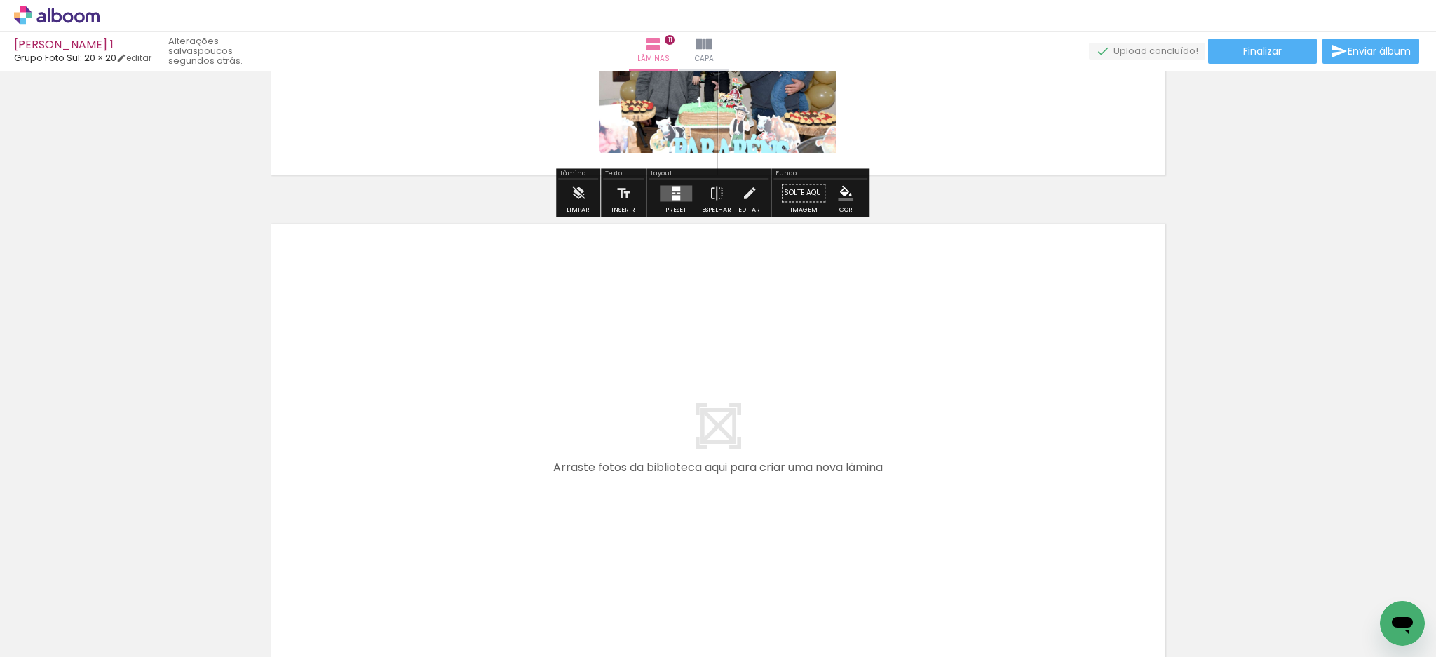
scroll to position [5277, 0]
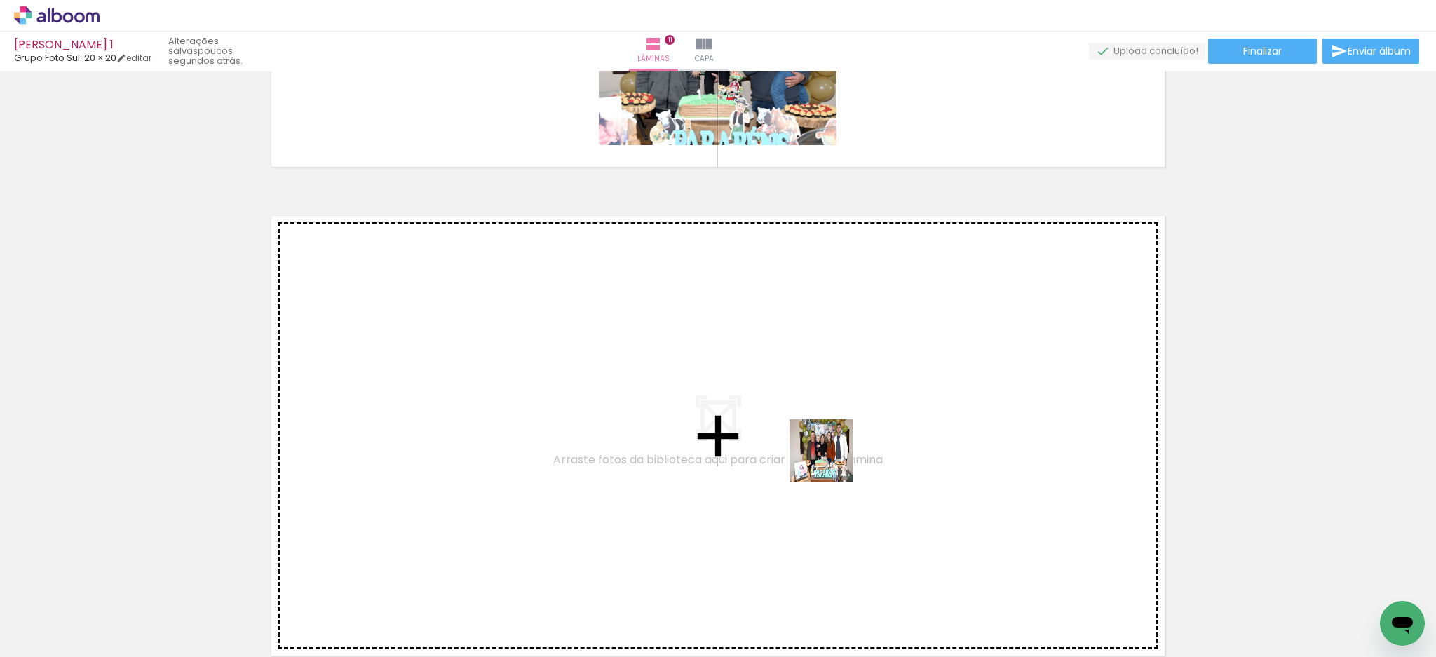
drag, startPoint x: 934, startPoint y: 610, endPoint x: 831, endPoint y: 461, distance: 180.8
click at [831, 461] on quentale-workspace at bounding box center [718, 328] width 1436 height 657
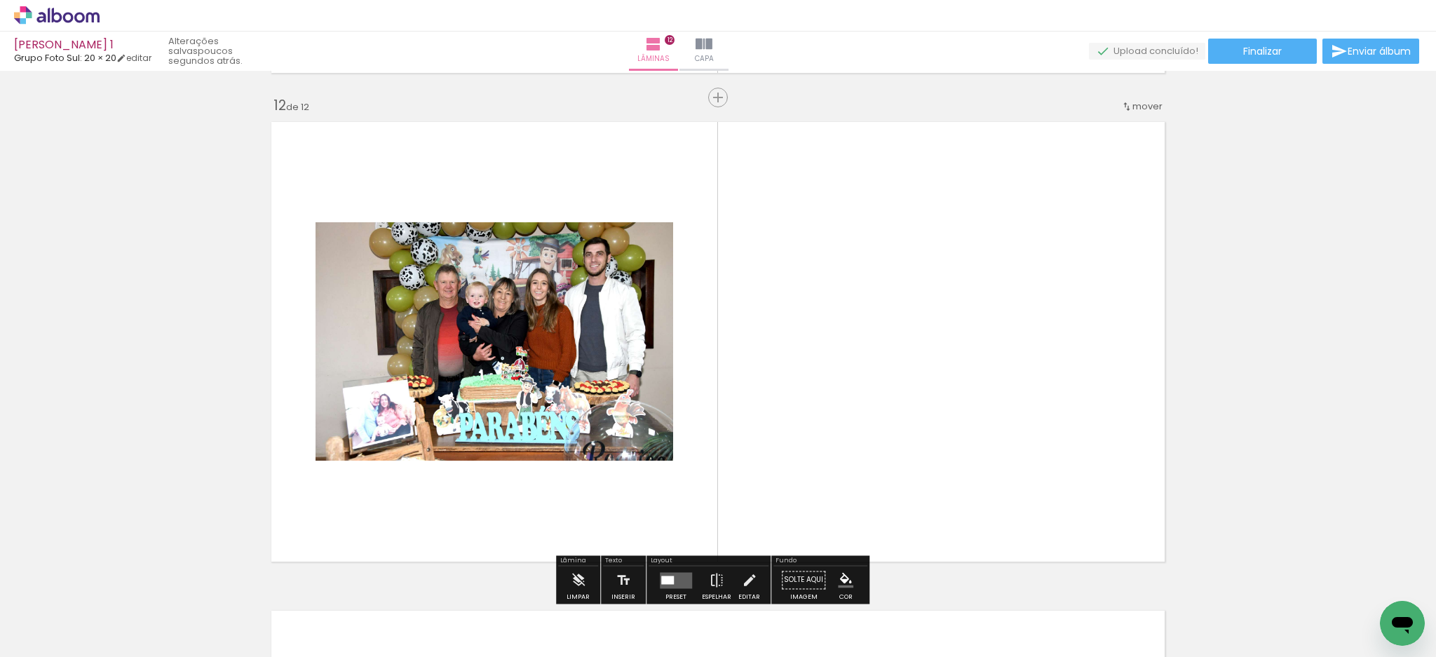
scroll to position [5392, 0]
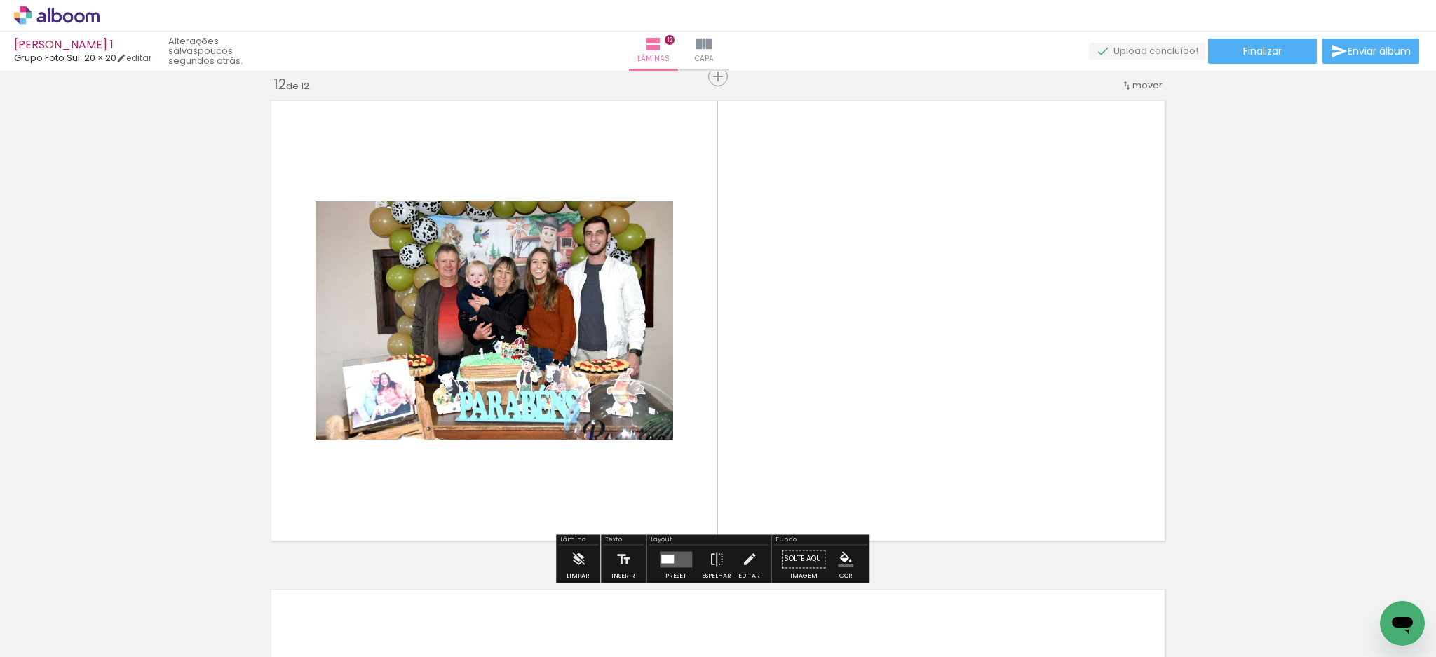
drag, startPoint x: 936, startPoint y: 608, endPoint x: 958, endPoint y: 556, distance: 56.9
click at [839, 412] on quentale-workspace at bounding box center [718, 328] width 1436 height 657
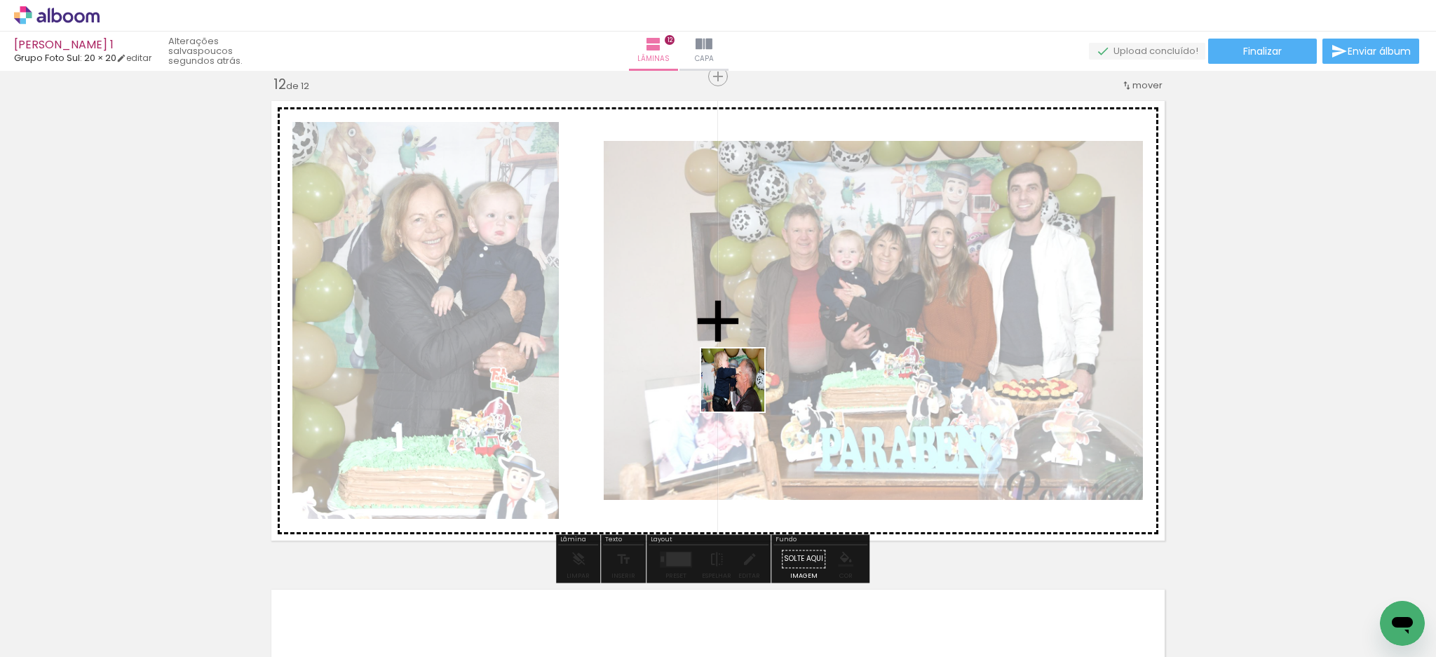
drag, startPoint x: 931, startPoint y: 615, endPoint x: 742, endPoint y: 390, distance: 294.0
click at [742, 390] on quentale-workspace at bounding box center [718, 328] width 1436 height 657
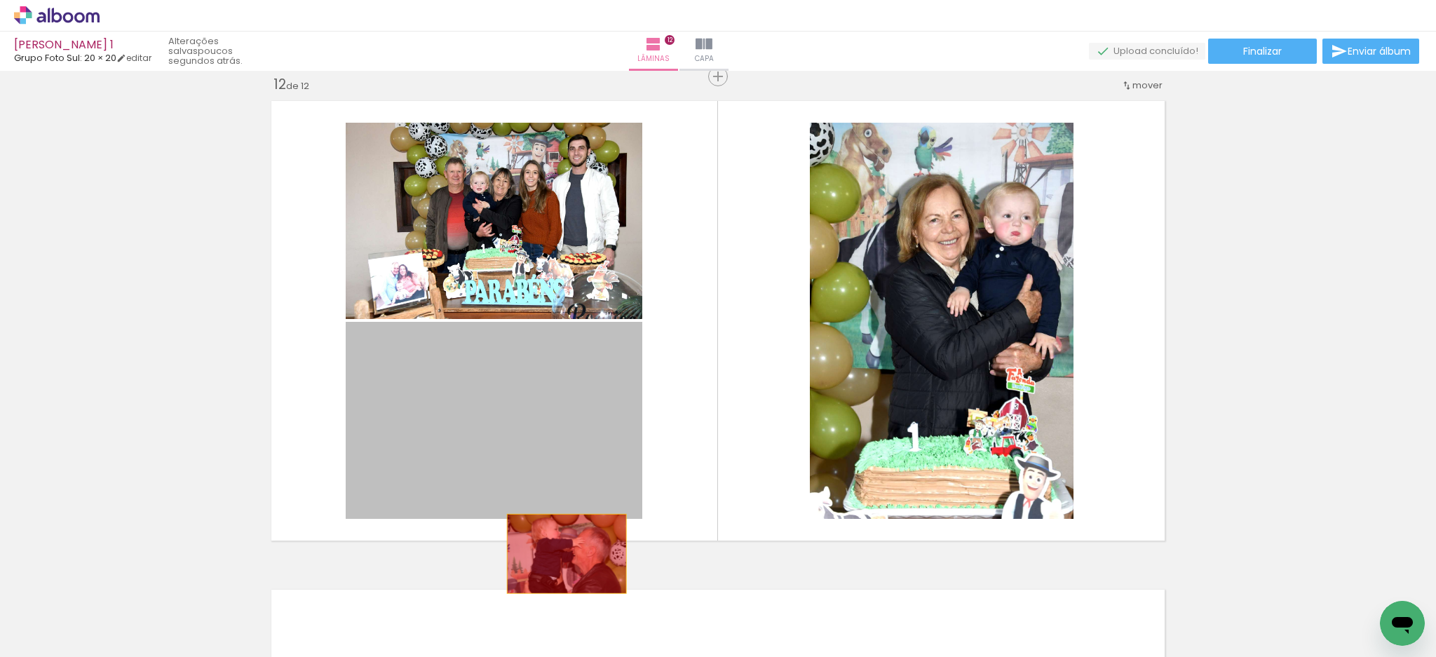
drag, startPoint x: 548, startPoint y: 450, endPoint x: 562, endPoint y: 603, distance: 153.4
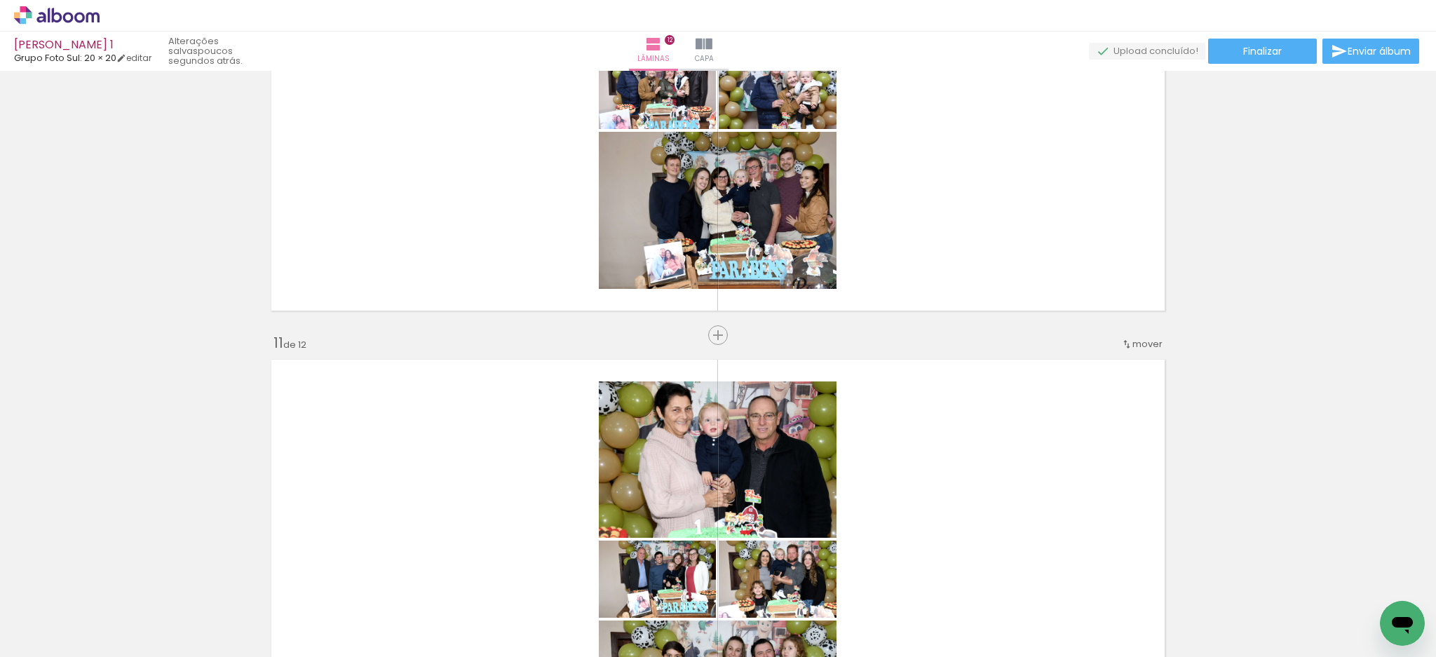
scroll to position [5018, 0]
